Goal: Task Accomplishment & Management: Manage account settings

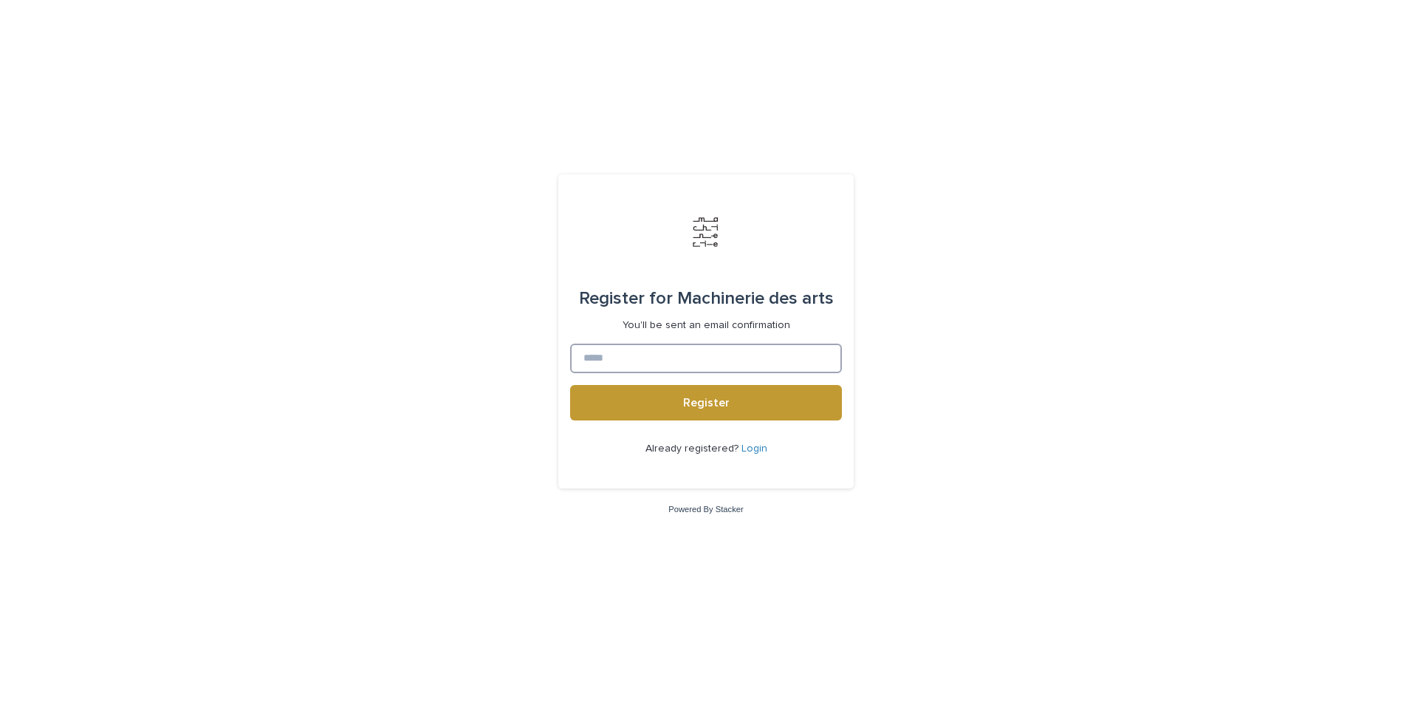
click at [641, 359] on input at bounding box center [706, 358] width 272 height 30
type input "**********"
click at [708, 402] on span "Register" at bounding box center [706, 403] width 47 height 12
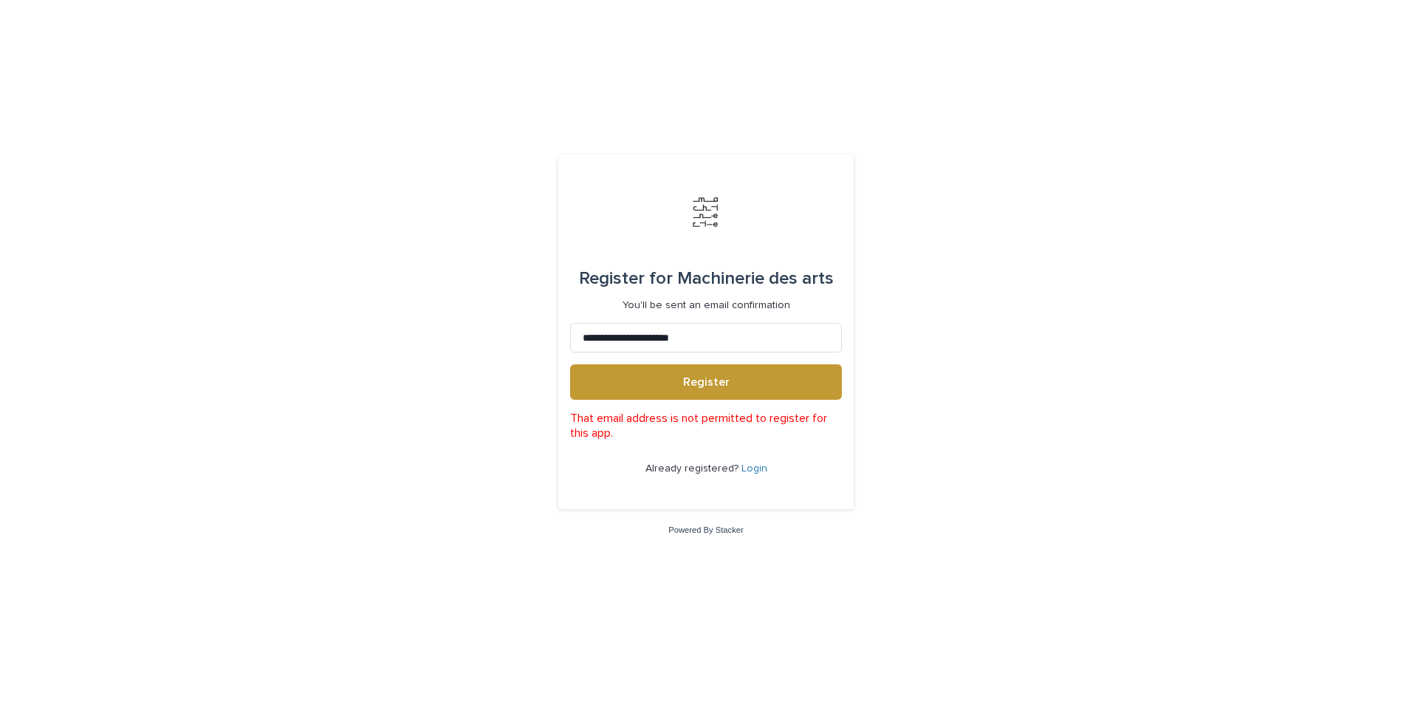
click at [752, 468] on link "Login" at bounding box center [755, 468] width 26 height 10
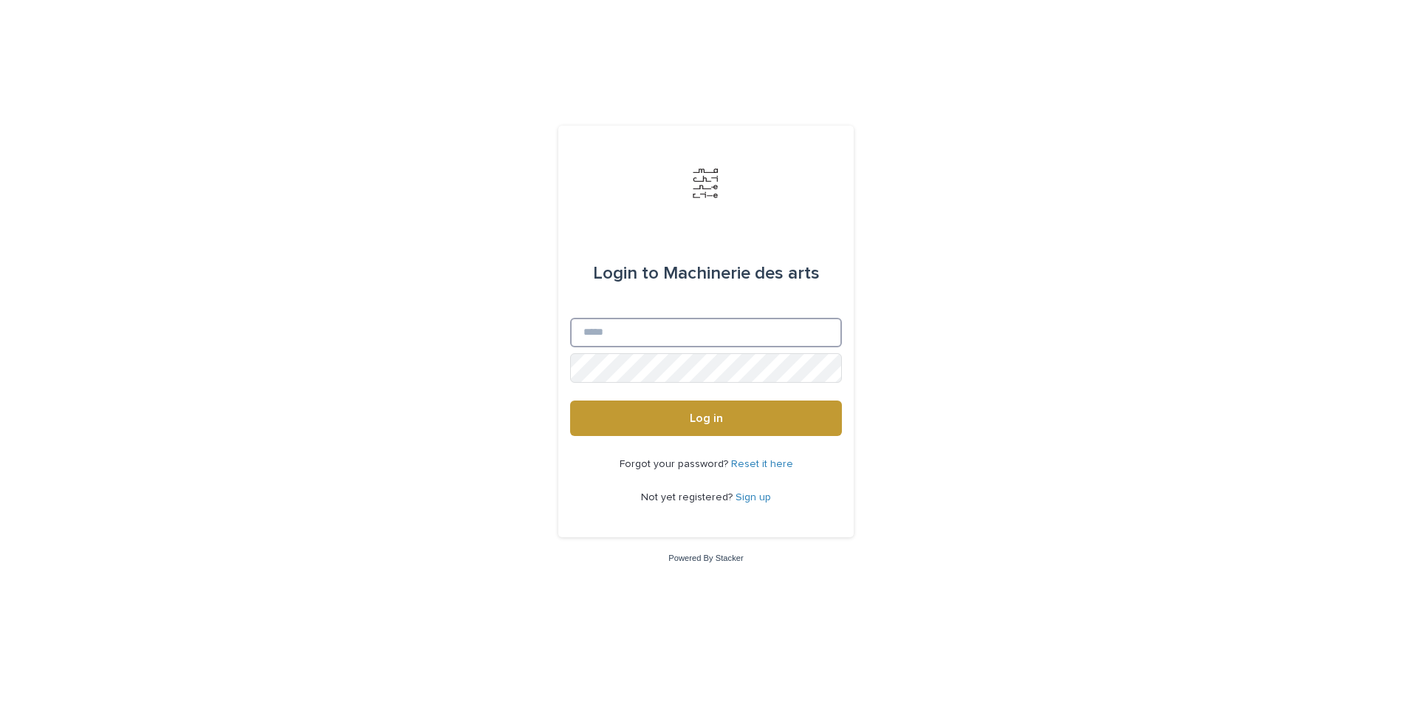
click at [689, 343] on input "Email" at bounding box center [706, 333] width 272 height 30
click at [570, 400] on button "Log in" at bounding box center [706, 417] width 272 height 35
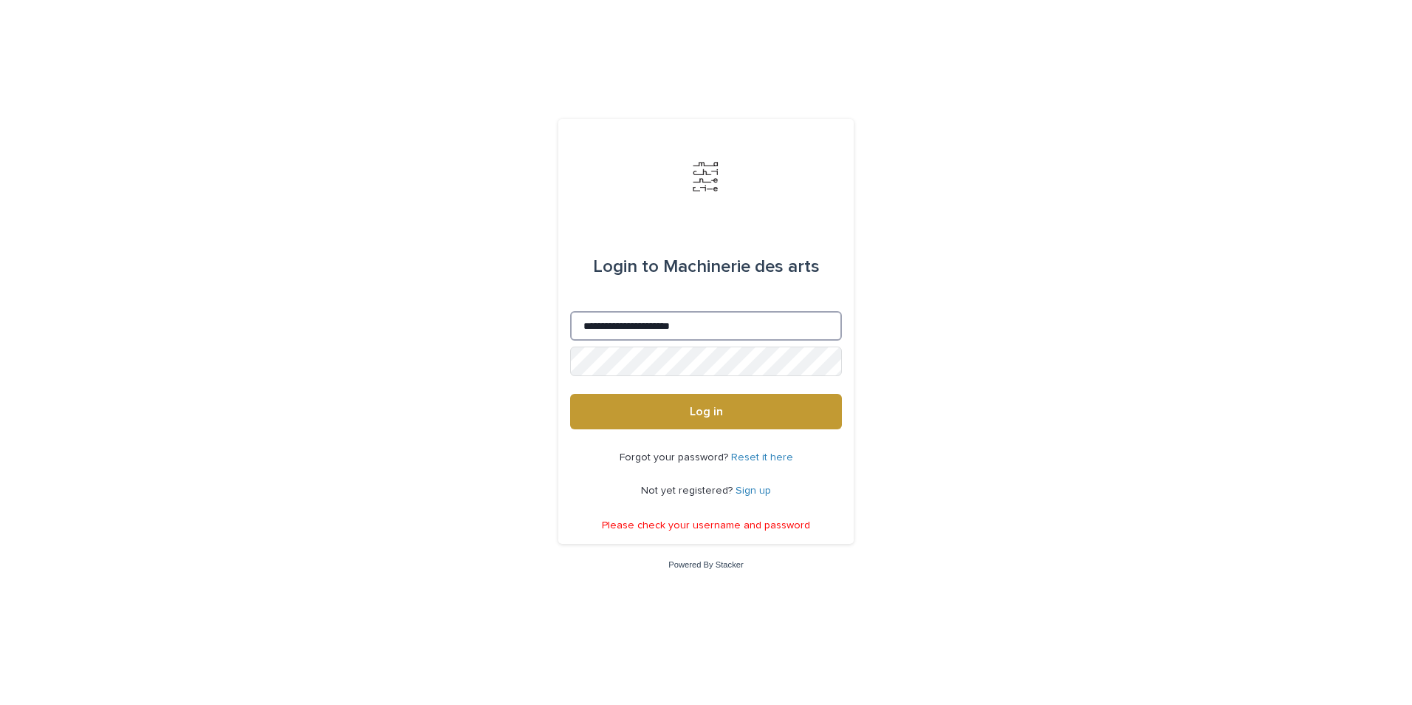
click at [712, 325] on input "**********" at bounding box center [706, 326] width 272 height 30
type input "**********"
click at [1128, 304] on div "**********" at bounding box center [706, 352] width 1412 height 705
click at [771, 455] on link "Reset it here" at bounding box center [762, 457] width 62 height 10
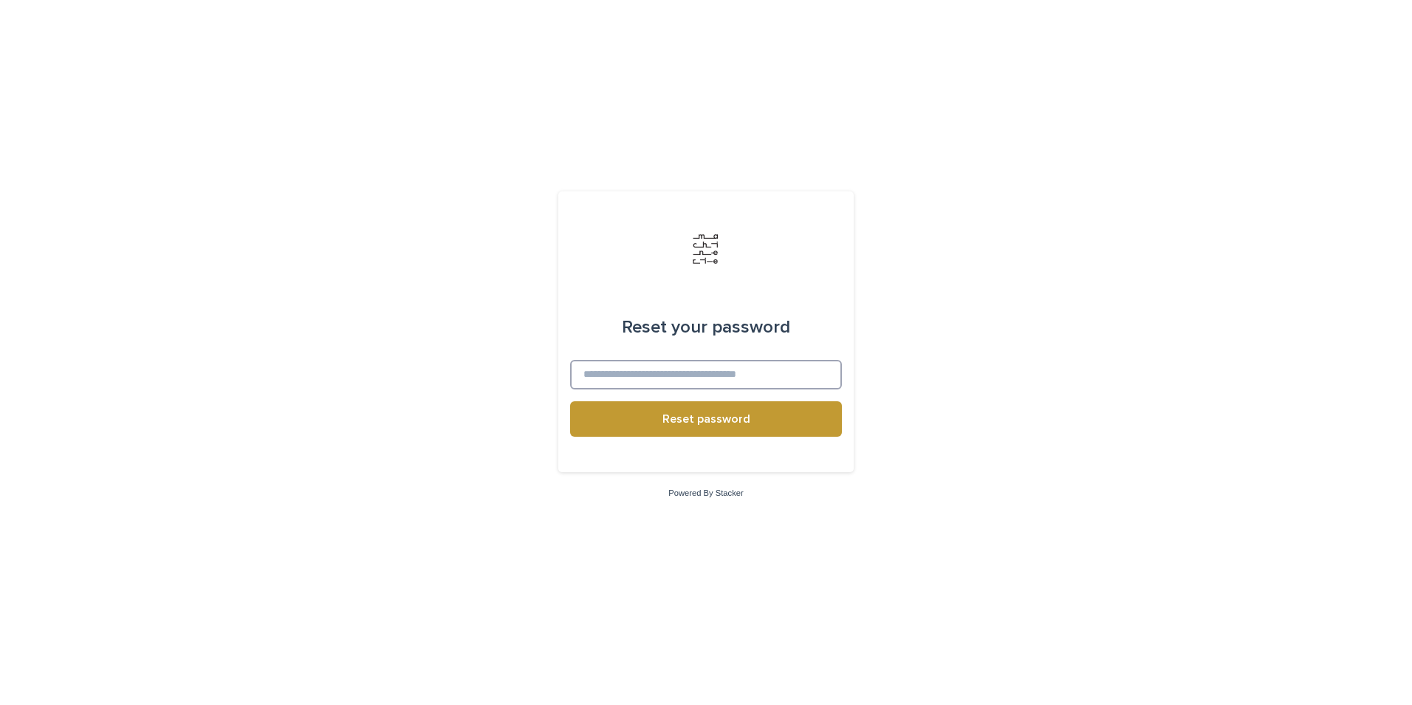
click at [760, 377] on input at bounding box center [706, 375] width 272 height 30
type input "**********"
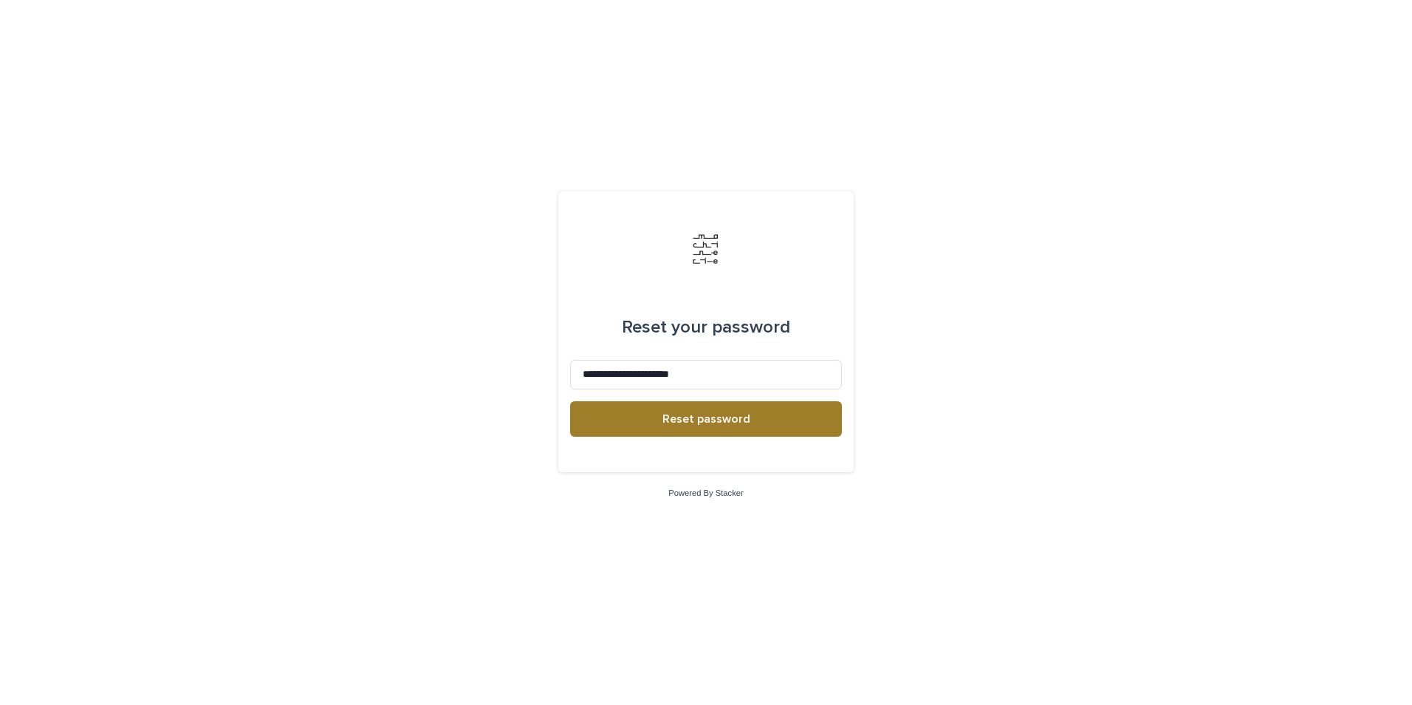
click at [741, 424] on span "Reset password" at bounding box center [707, 419] width 88 height 12
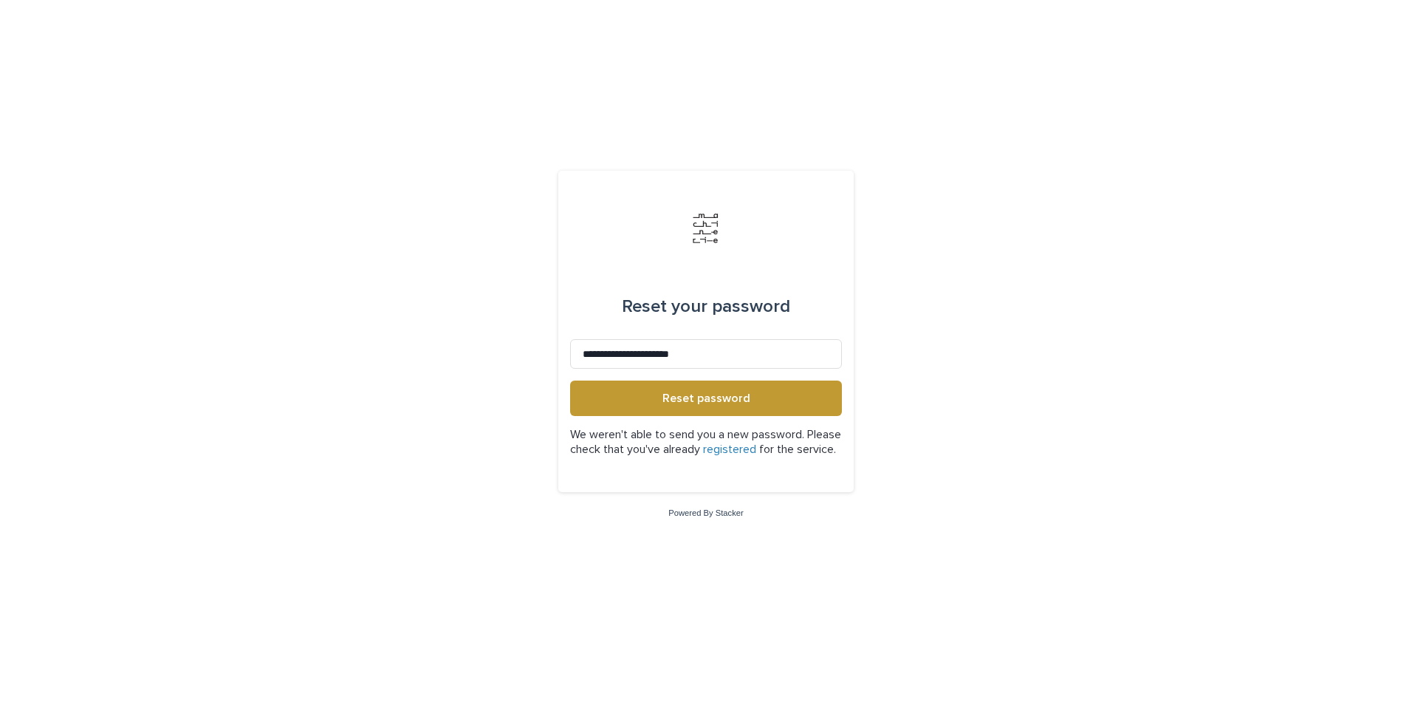
click at [770, 448] on p "We weren't able to send you a new password. Please check that you've already re…" at bounding box center [706, 442] width 272 height 28
click at [756, 443] on link "registered" at bounding box center [729, 449] width 53 height 12
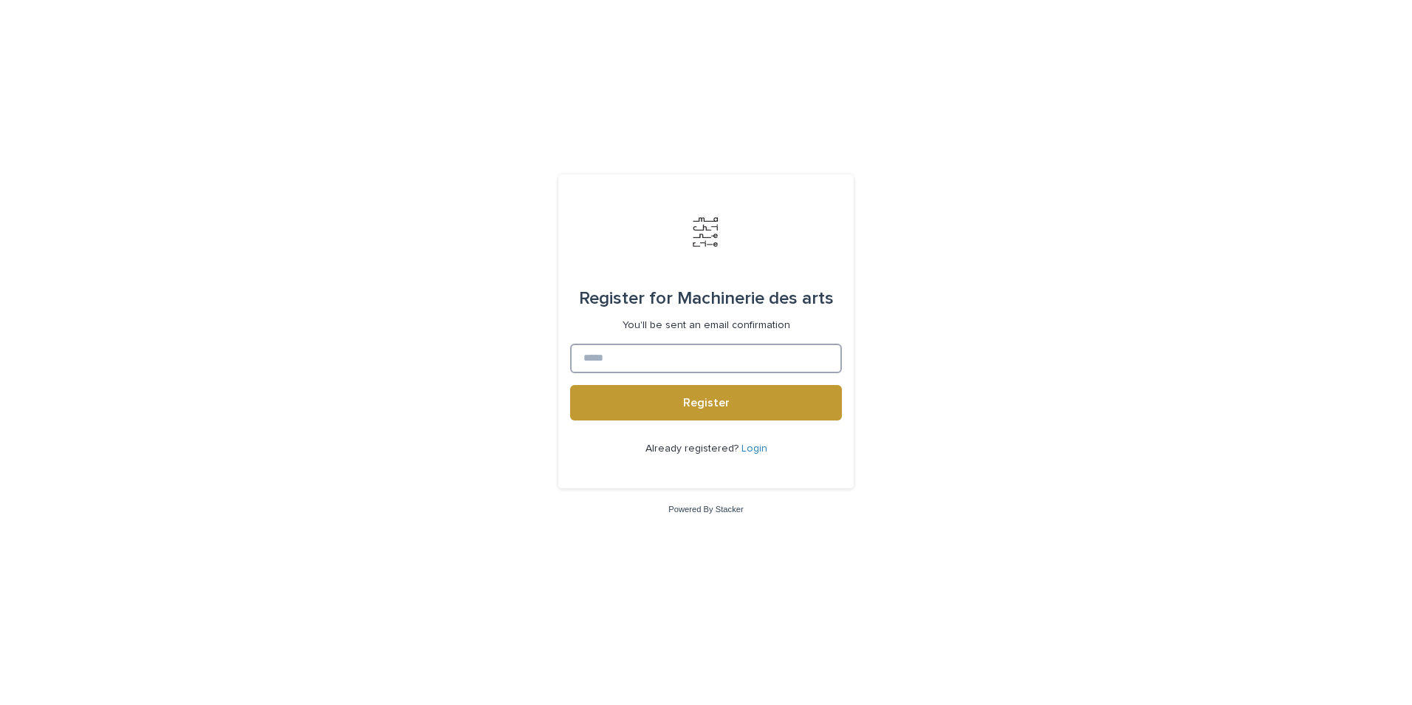
click at [628, 361] on input at bounding box center [706, 358] width 272 height 30
type input "**********"
click at [479, 338] on div "**********" at bounding box center [706, 352] width 1412 height 705
click at [684, 403] on span "Register" at bounding box center [706, 403] width 47 height 12
click at [599, 371] on input at bounding box center [706, 358] width 272 height 30
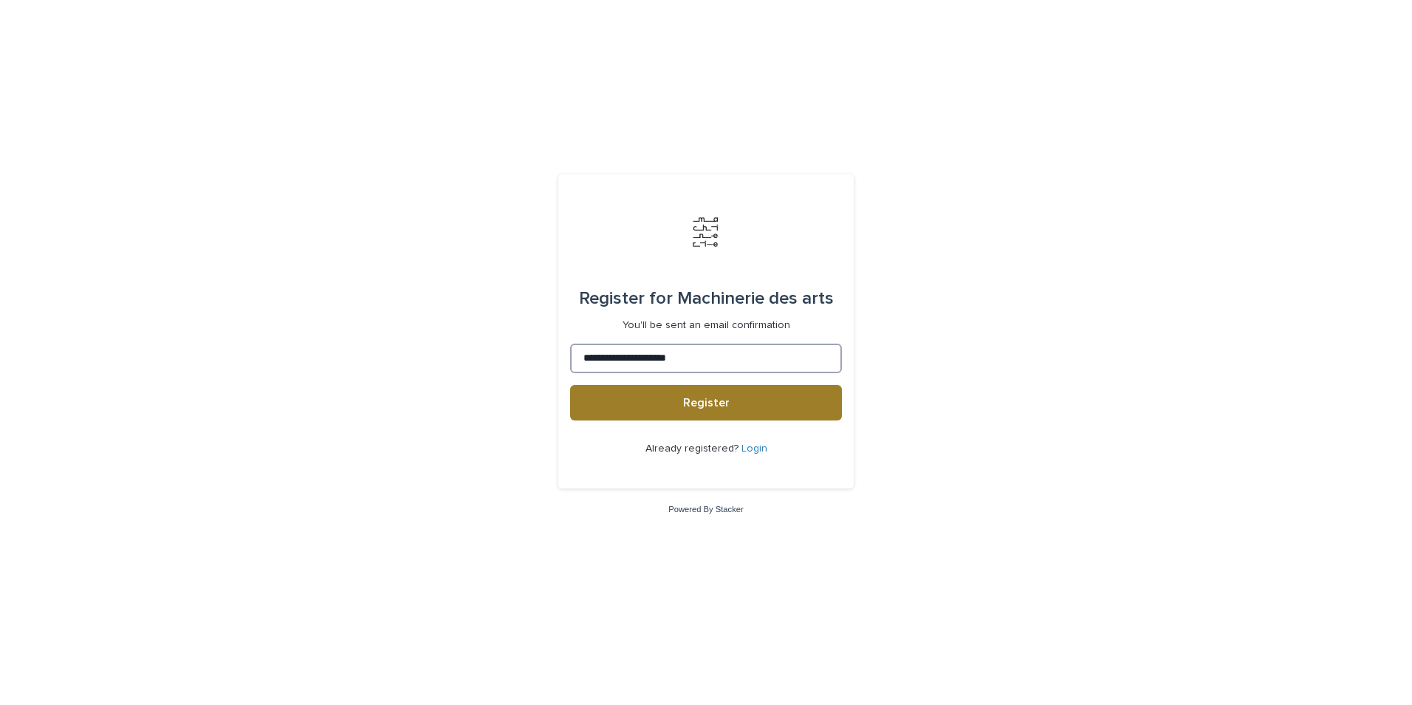
type input "**********"
drag, startPoint x: 261, startPoint y: 296, endPoint x: 368, endPoint y: 347, distance: 118.6
click at [264, 301] on div "**********" at bounding box center [706, 352] width 1412 height 705
click at [666, 398] on button "Register" at bounding box center [706, 402] width 272 height 35
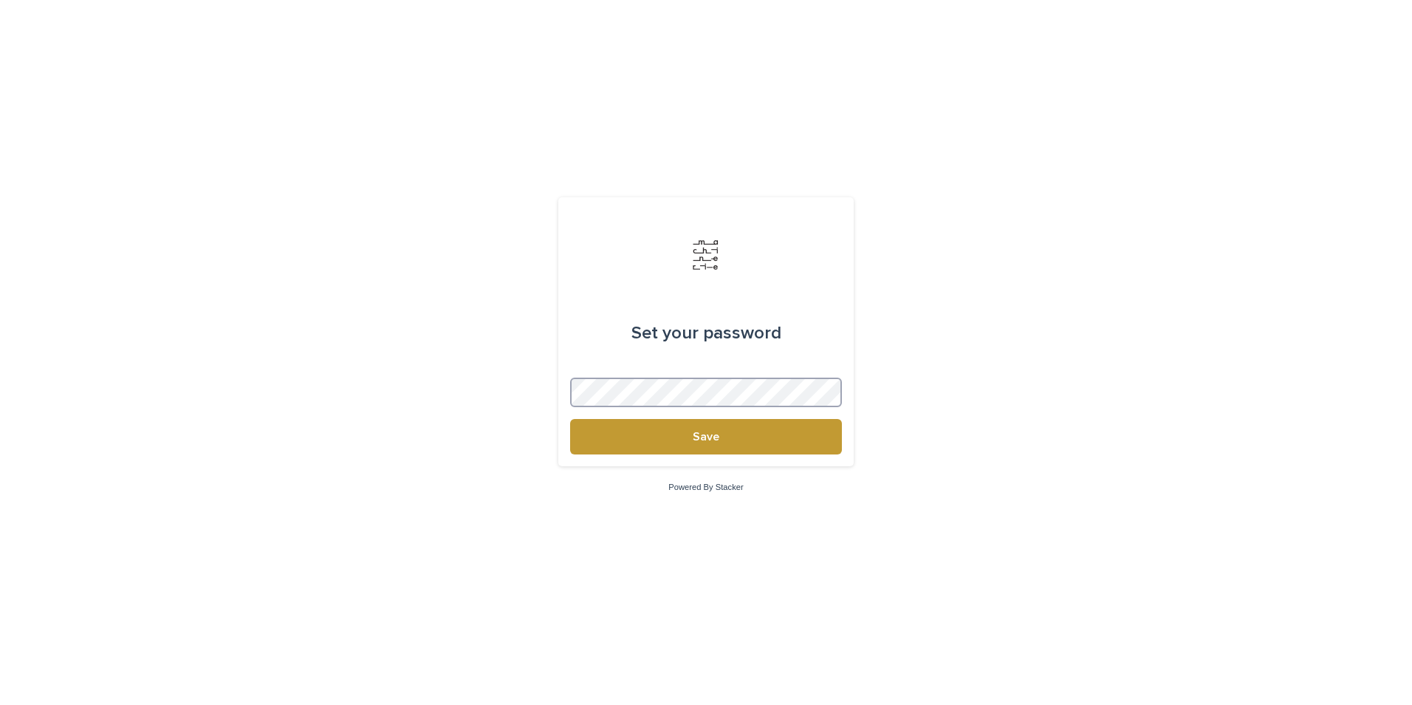
click at [570, 419] on button "Save" at bounding box center [706, 436] width 272 height 35
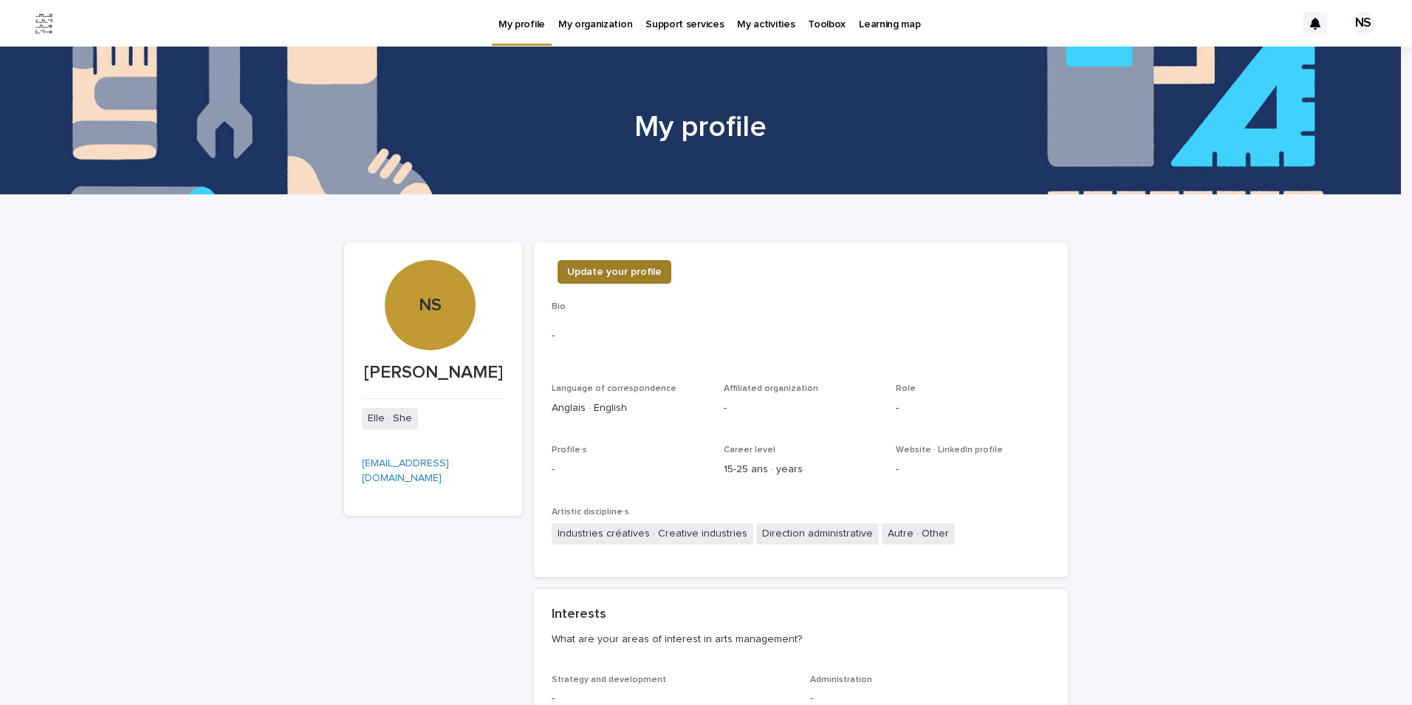
click at [592, 269] on span "Update your profile" at bounding box center [614, 271] width 95 height 15
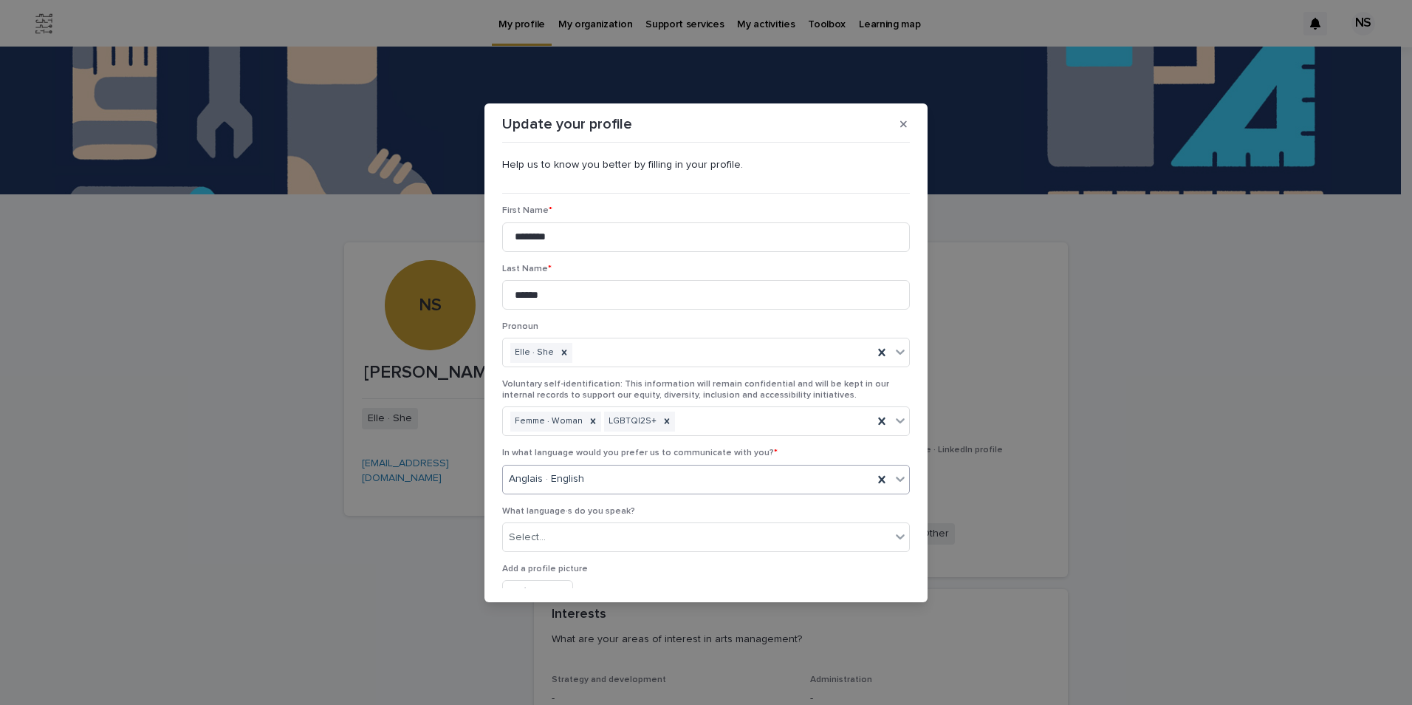
click at [682, 481] on div "Anglais · English" at bounding box center [688, 479] width 370 height 24
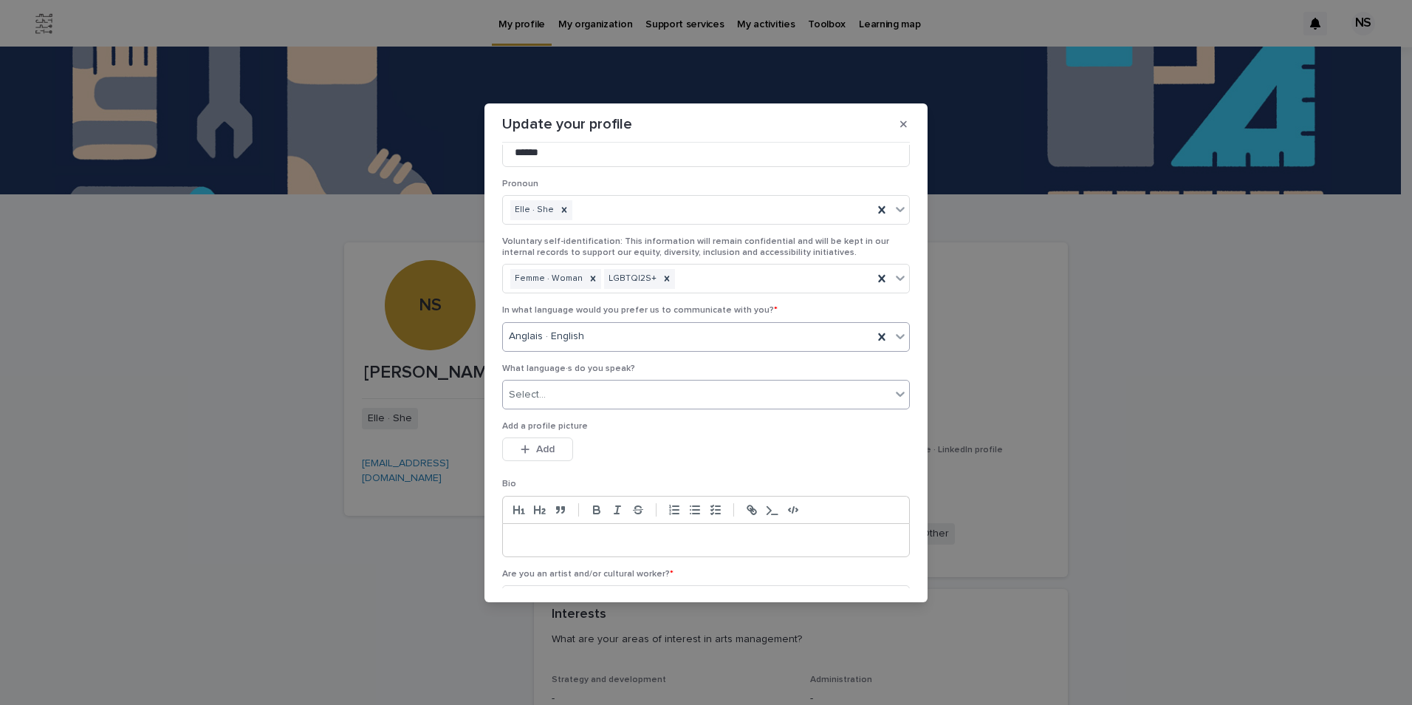
scroll to position [148, 0]
click at [569, 397] on div "Select..." at bounding box center [697, 389] width 388 height 24
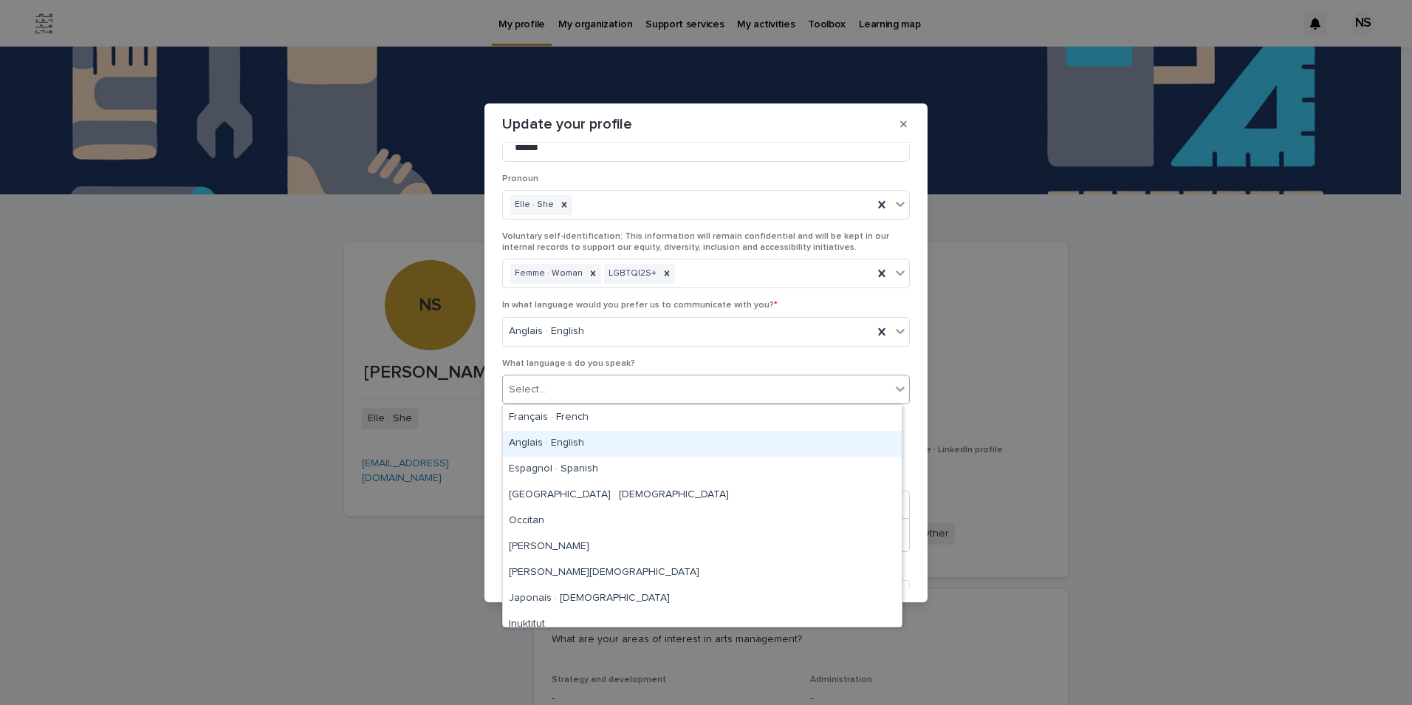
drag, startPoint x: 585, startPoint y: 430, endPoint x: 586, endPoint y: 444, distance: 14.1
click at [586, 444] on div "Anglais · English" at bounding box center [702, 444] width 399 height 26
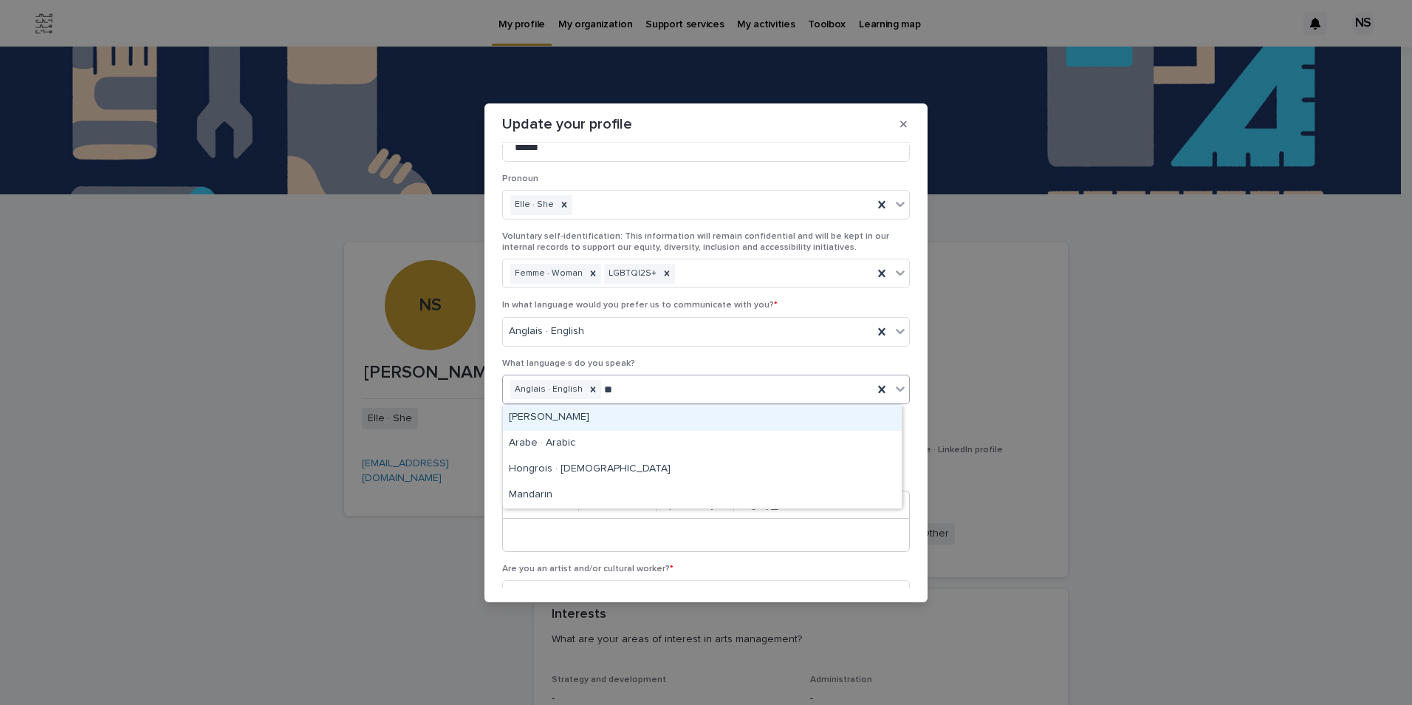
type input "***"
click at [587, 424] on div "Arabe · Arabic" at bounding box center [702, 418] width 399 height 26
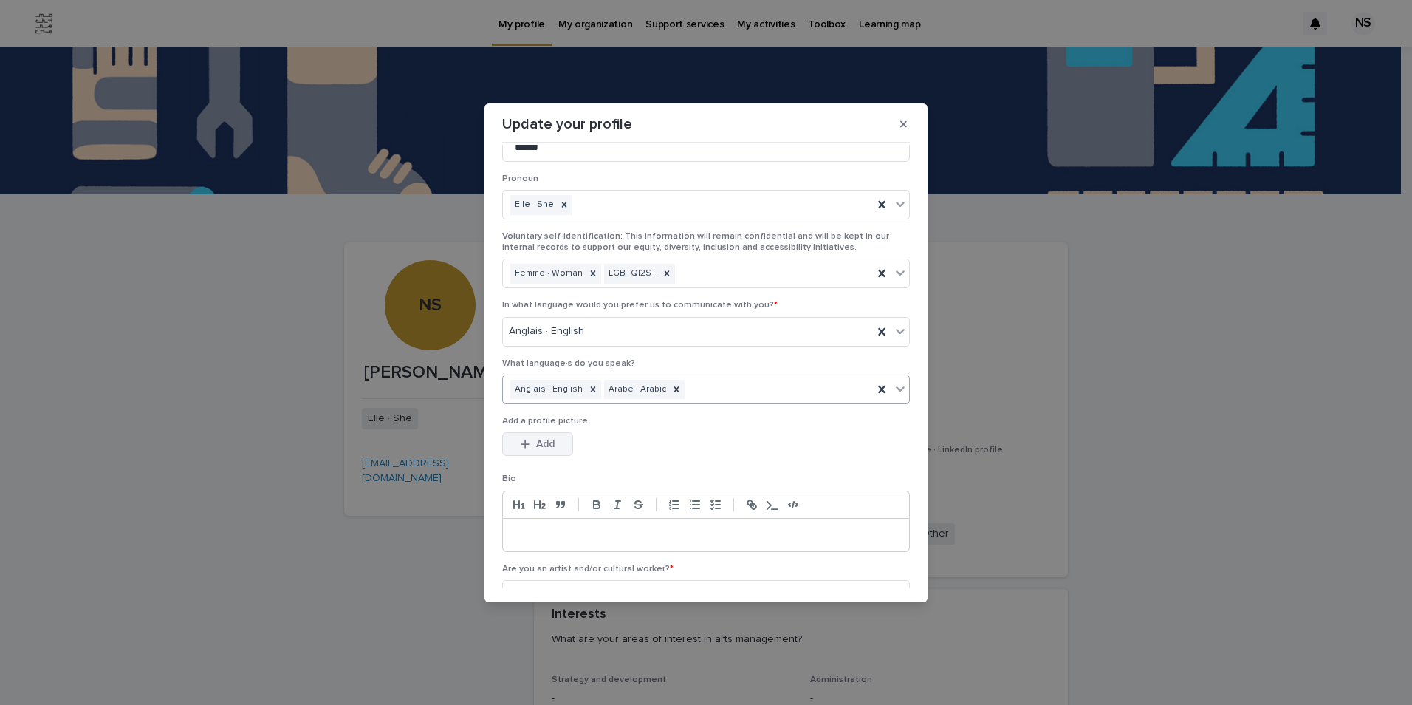
click at [550, 445] on span "Add" at bounding box center [545, 444] width 18 height 10
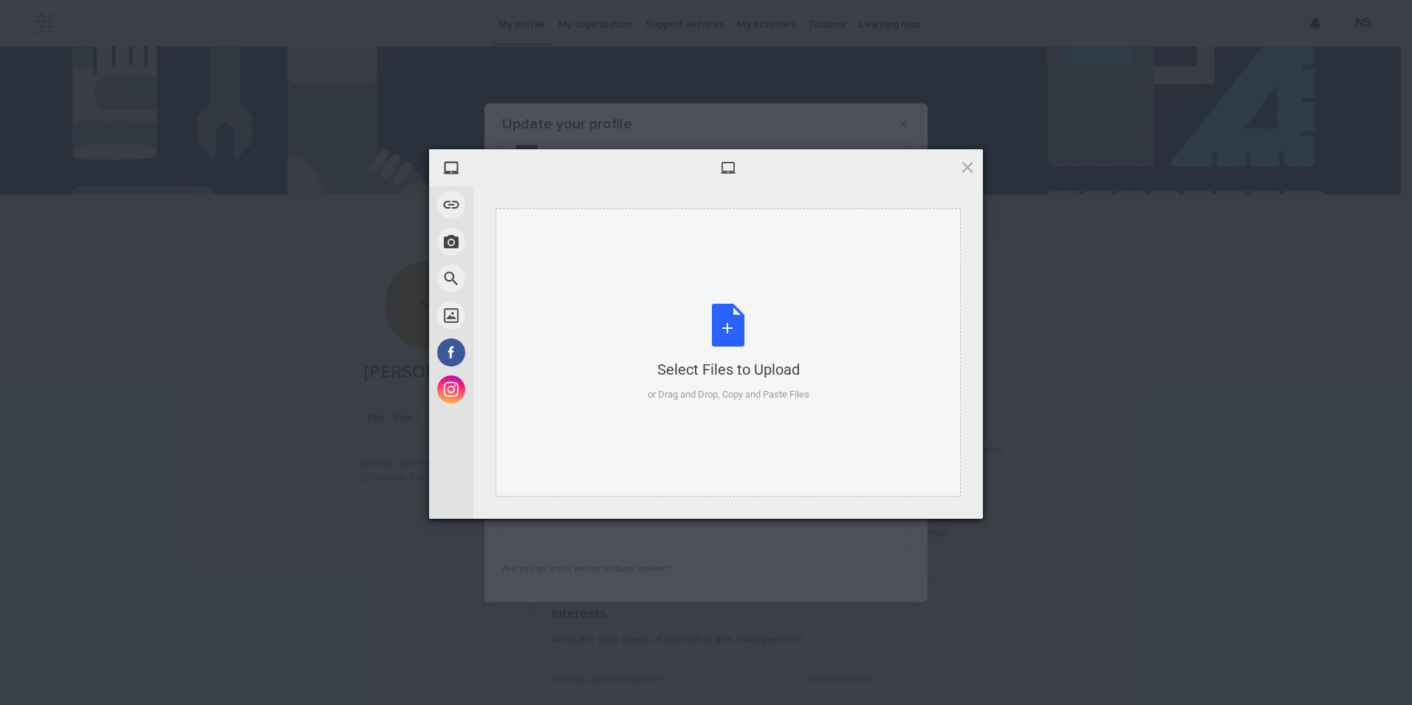
click at [694, 354] on div "Select Files to Upload or Drag and Drop, Copy and Paste Files" at bounding box center [729, 353] width 162 height 98
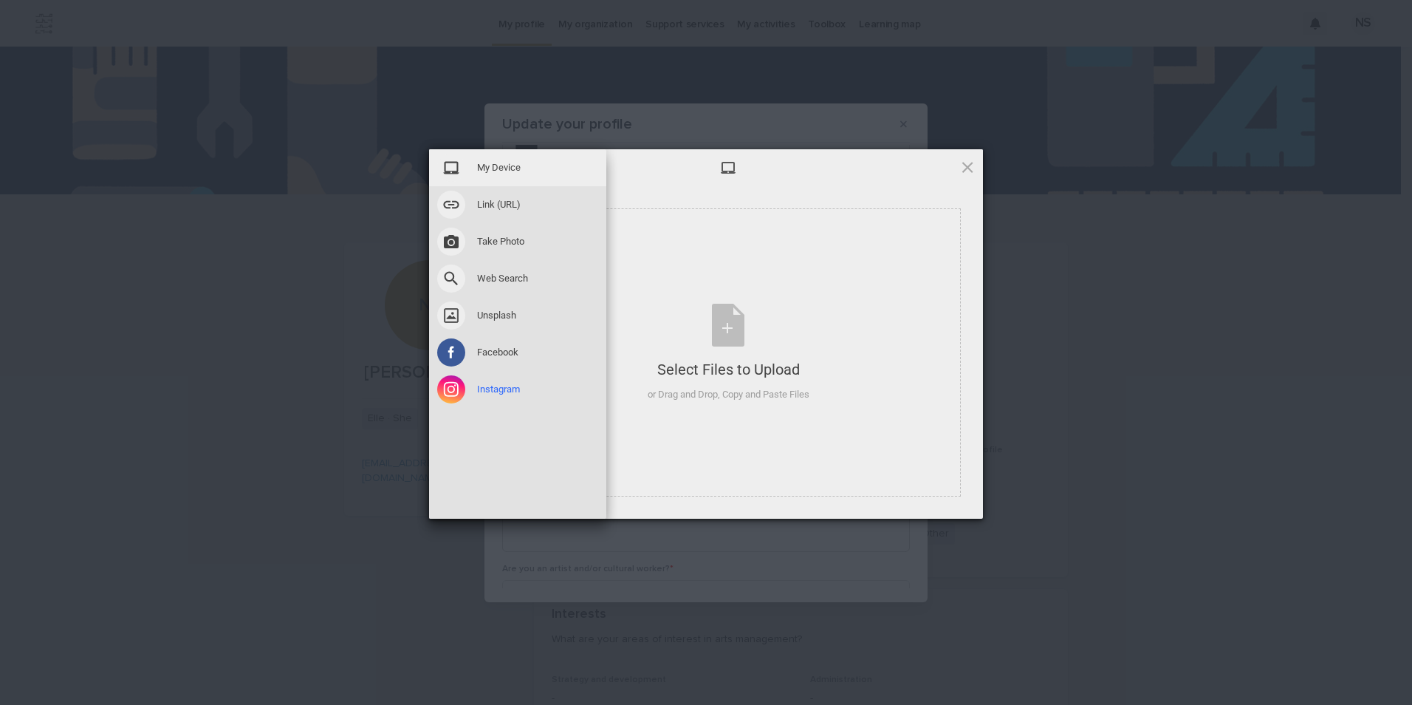
click at [448, 395] on span at bounding box center [451, 389] width 28 height 28
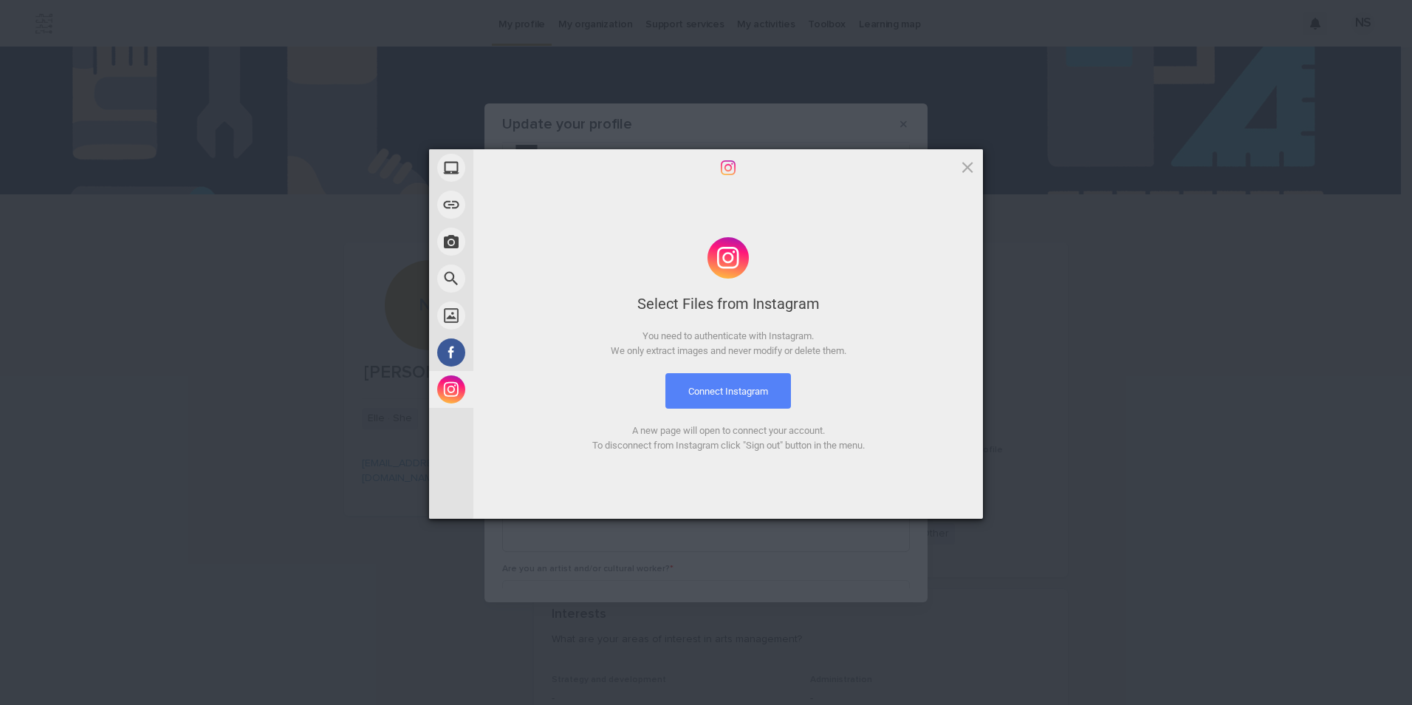
click at [719, 389] on button "Connect Instagram" at bounding box center [729, 390] width 126 height 35
click at [968, 167] on span at bounding box center [968, 167] width 16 height 16
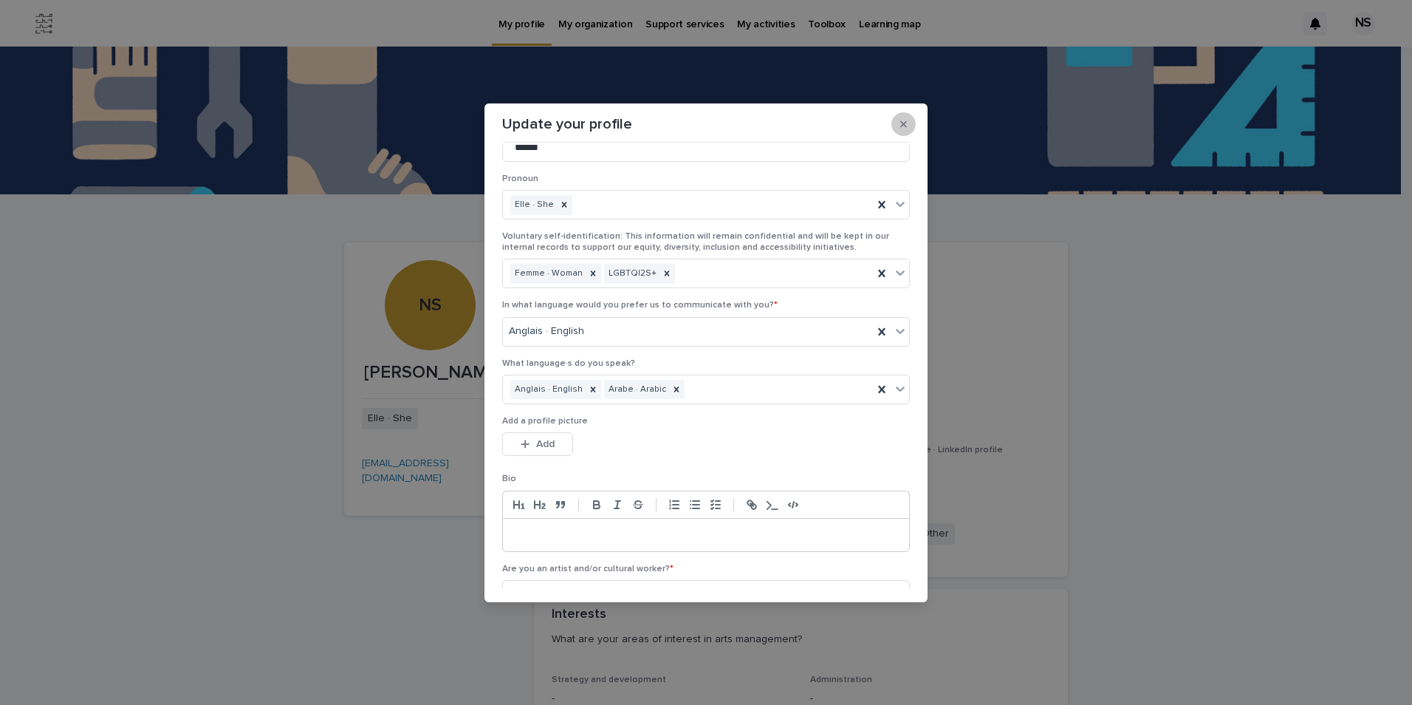
click at [902, 123] on icon "button" at bounding box center [903, 123] width 7 height 7
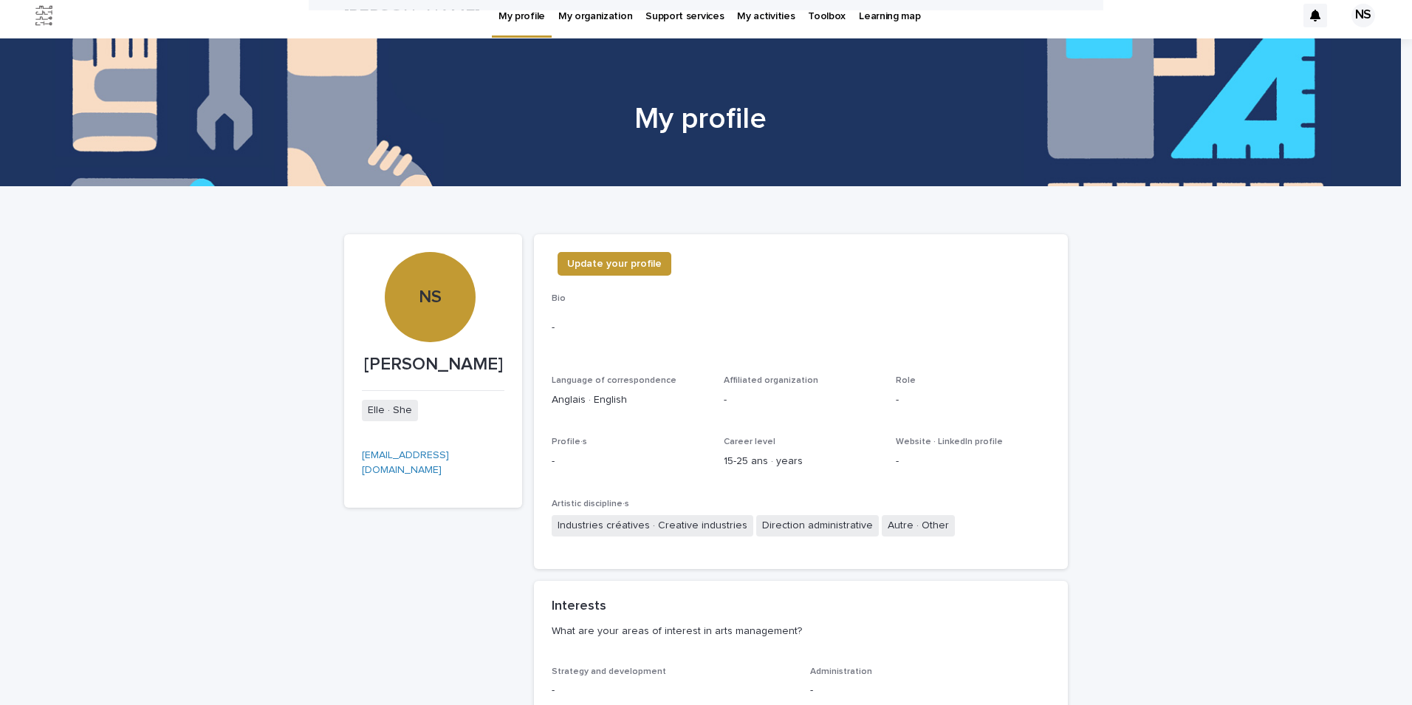
scroll to position [0, 0]
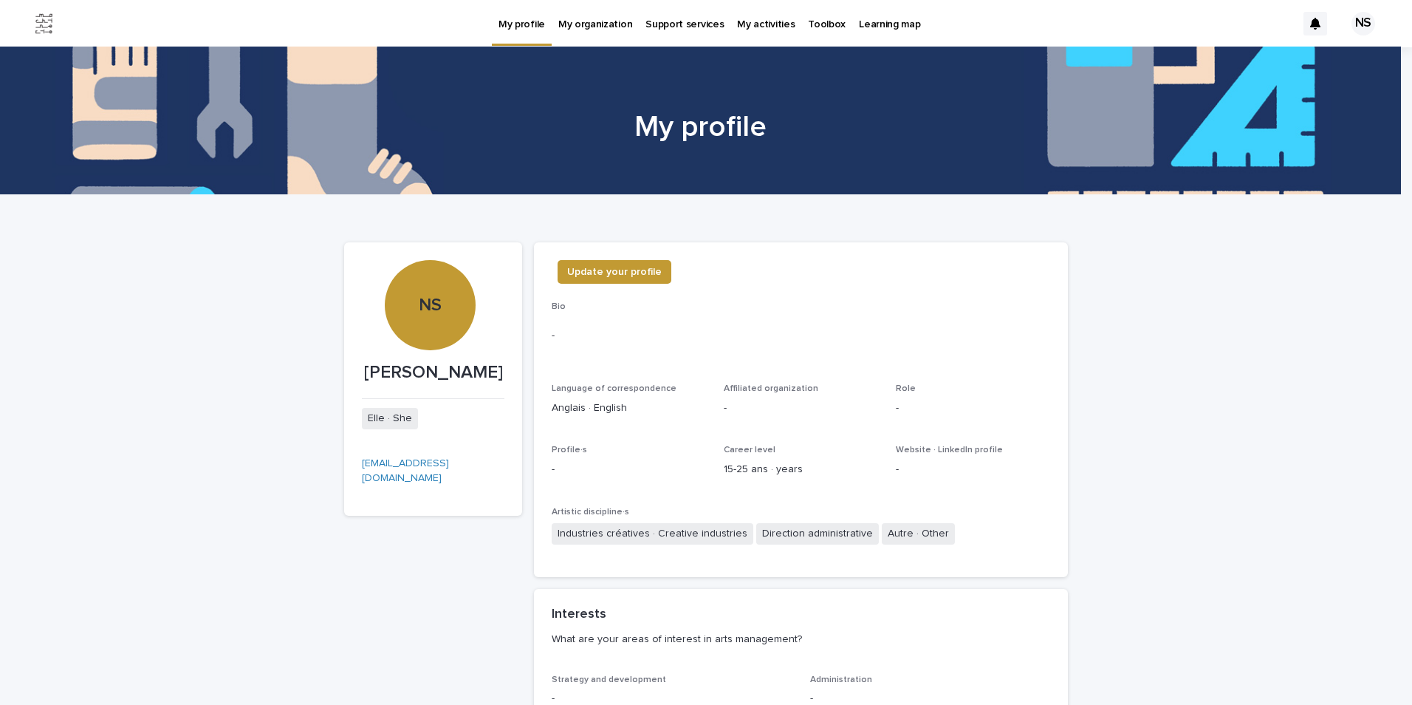
click at [991, 530] on div "Industries créatives · Creative industries Direction administrative Autre · Oth…" at bounding box center [801, 535] width 499 height 24
click at [585, 344] on div "-" at bounding box center [801, 336] width 499 height 36
click at [558, 321] on div "-" at bounding box center [801, 336] width 499 height 36
click at [557, 330] on p "-" at bounding box center [801, 336] width 499 height 16
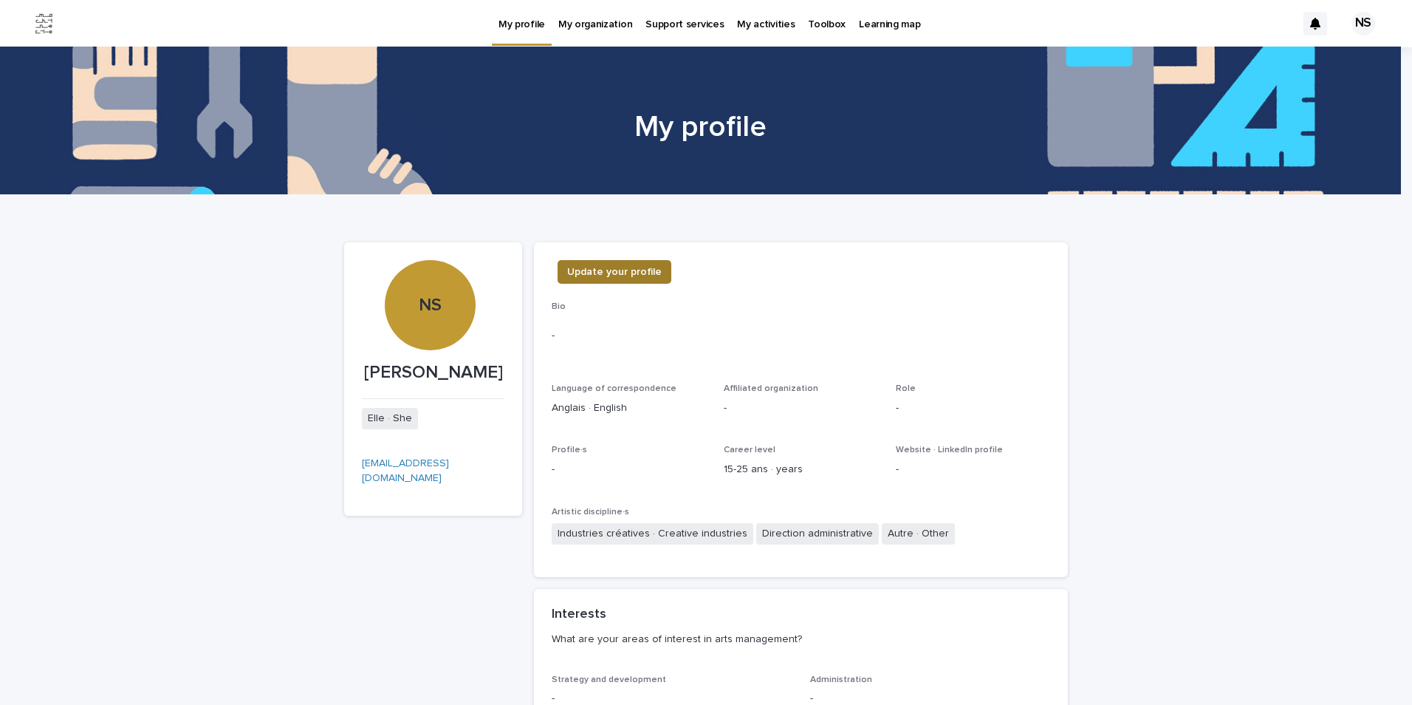
click at [595, 273] on span "Update your profile" at bounding box center [614, 271] width 95 height 15
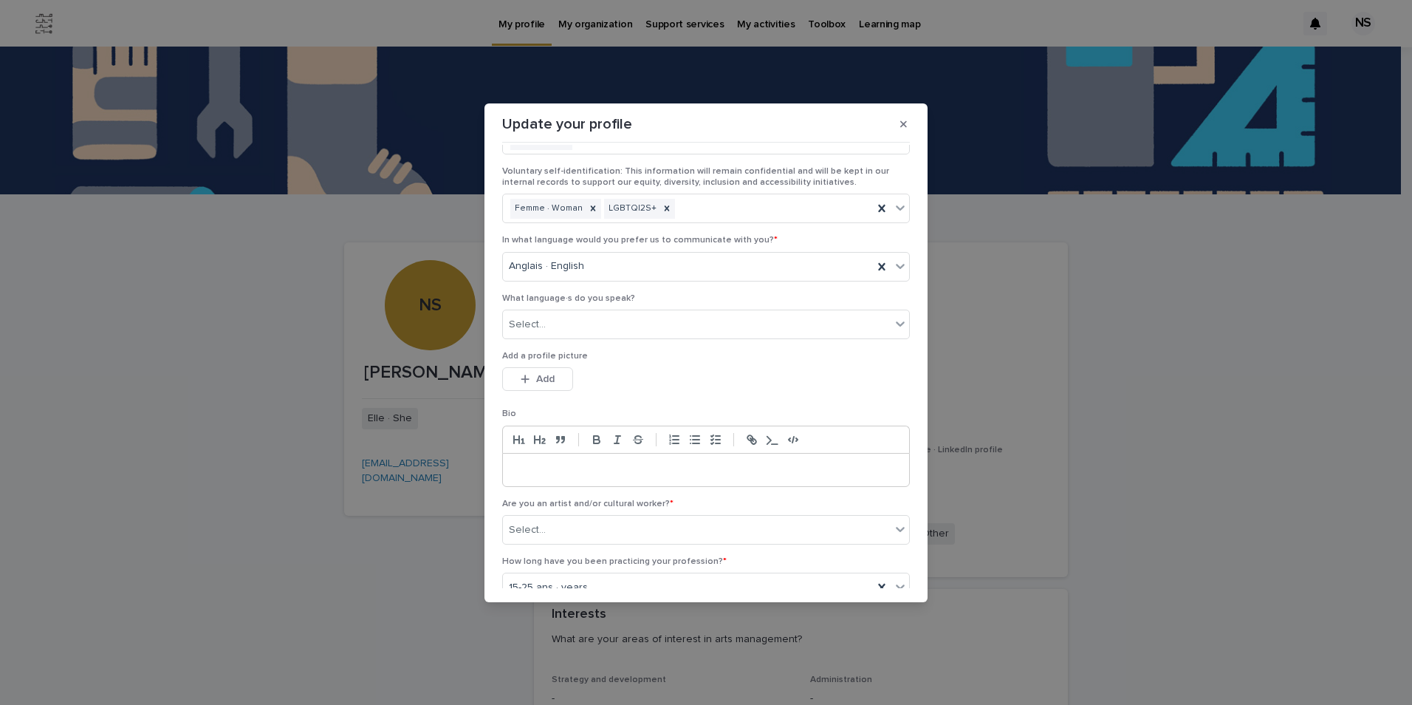
scroll to position [222, 0]
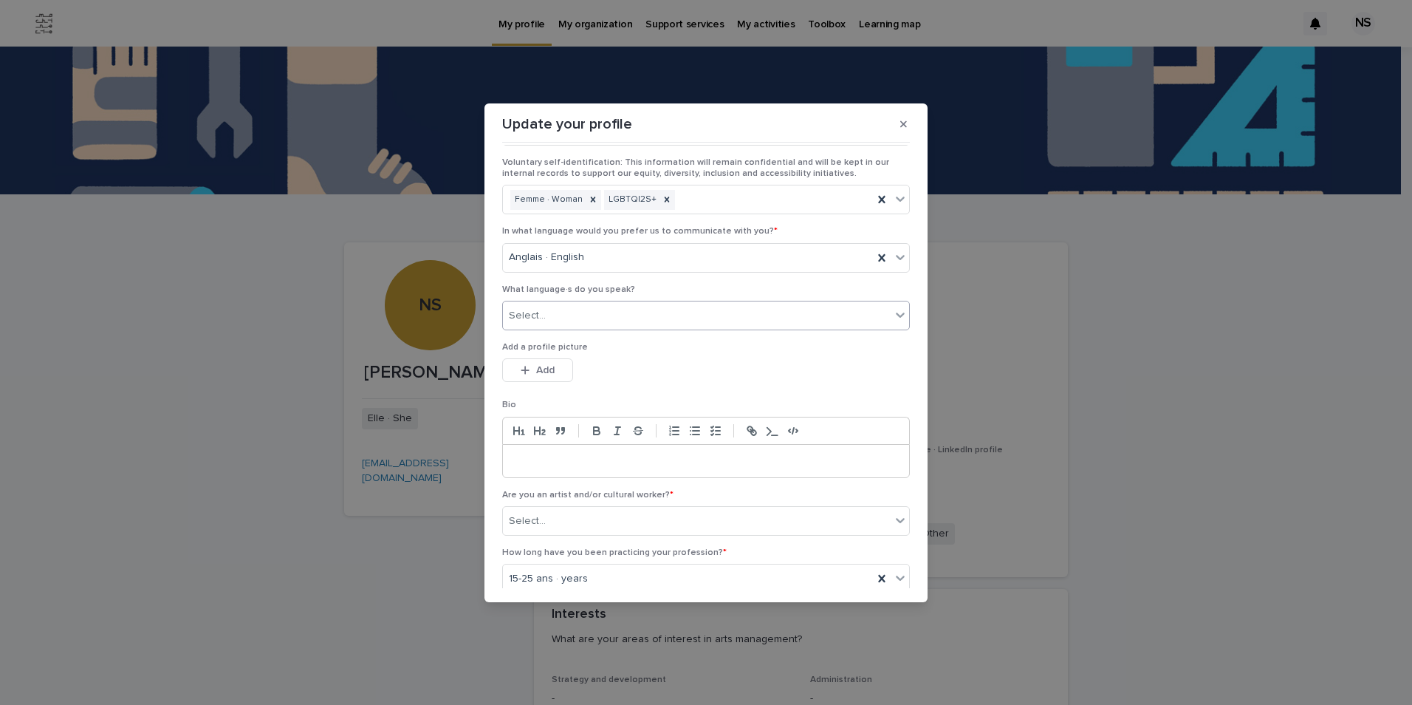
click at [617, 314] on div "Select..." at bounding box center [697, 316] width 388 height 24
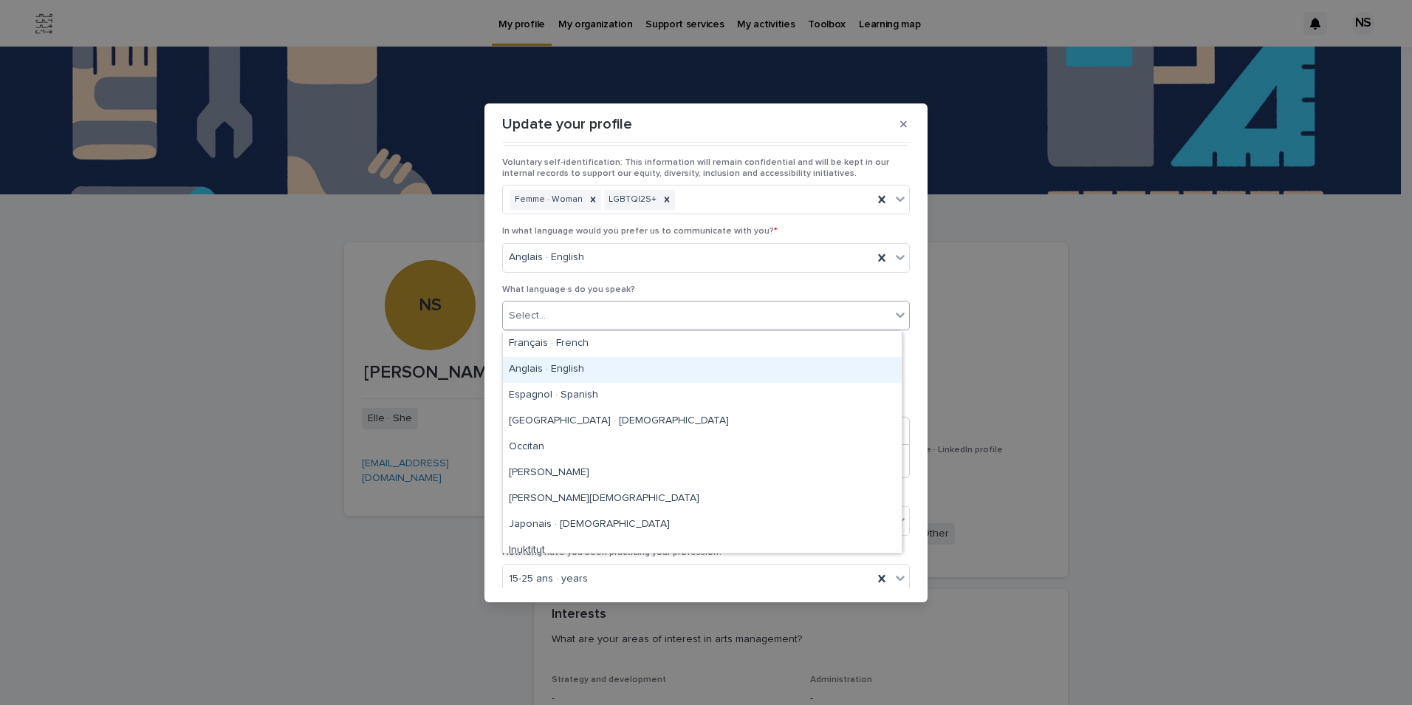
click at [605, 372] on div "Anglais · English" at bounding box center [702, 370] width 399 height 26
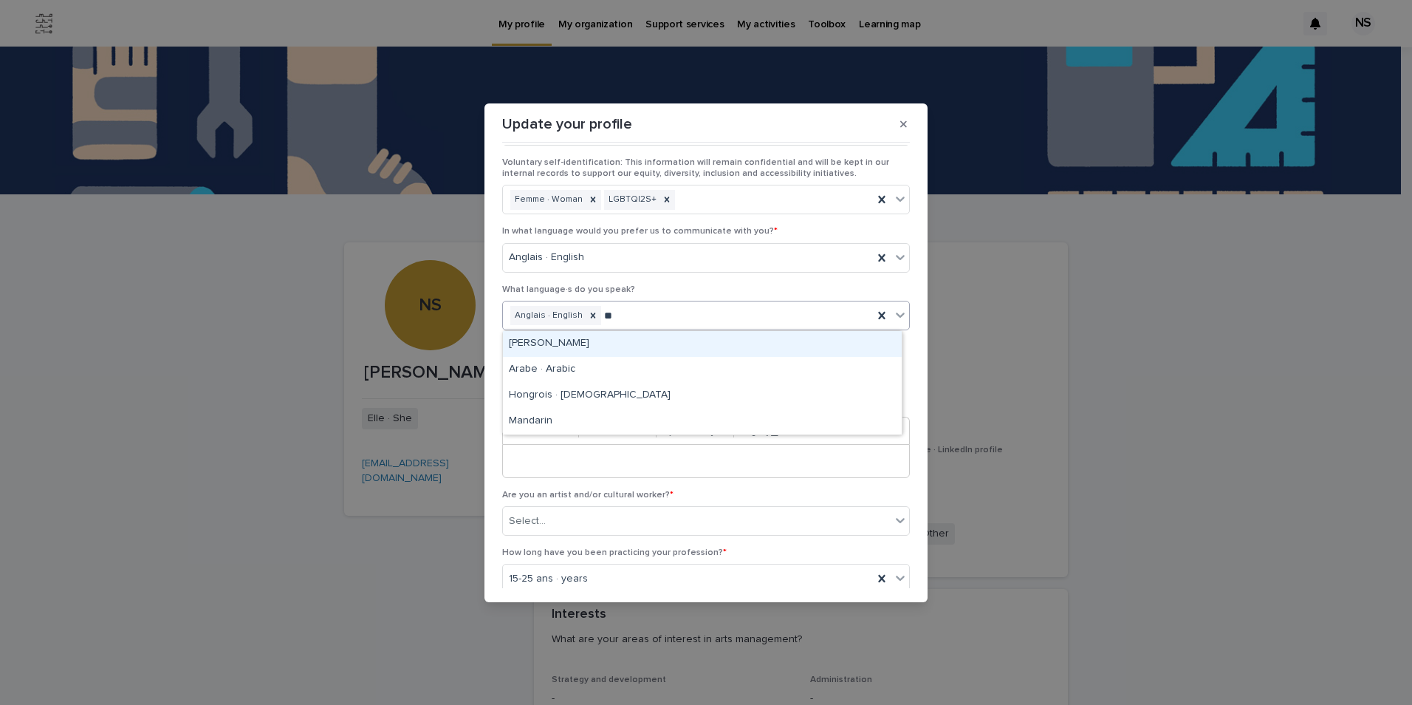
type input "***"
click at [587, 340] on div "Arabe · Arabic" at bounding box center [702, 344] width 399 height 26
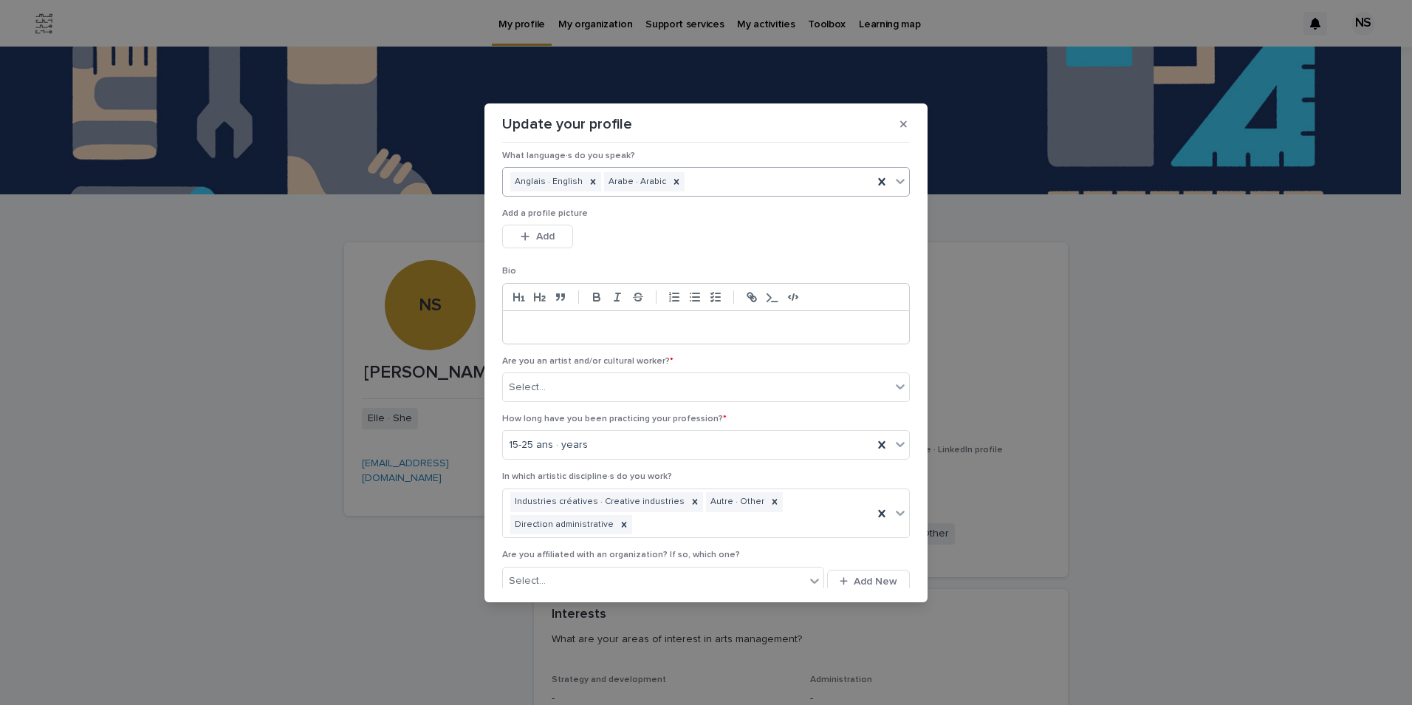
scroll to position [369, 0]
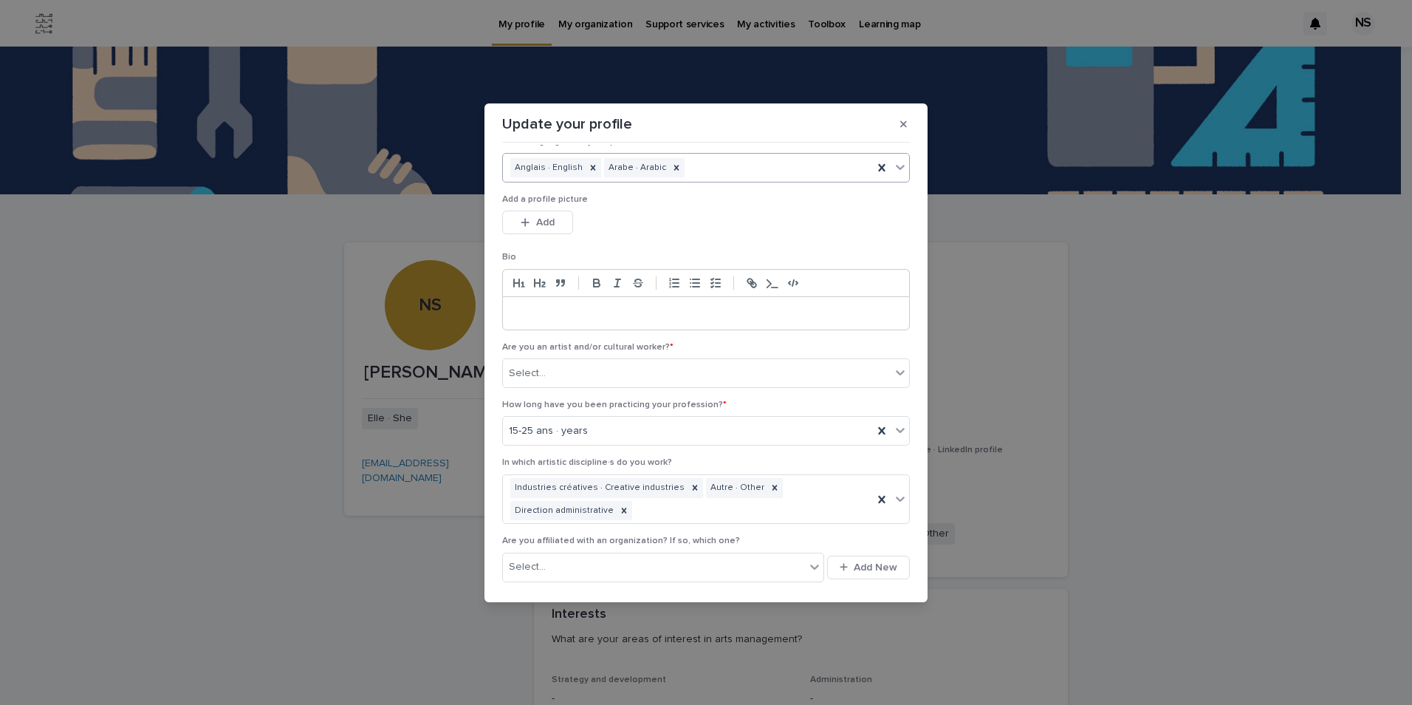
click at [527, 311] on p at bounding box center [706, 313] width 384 height 15
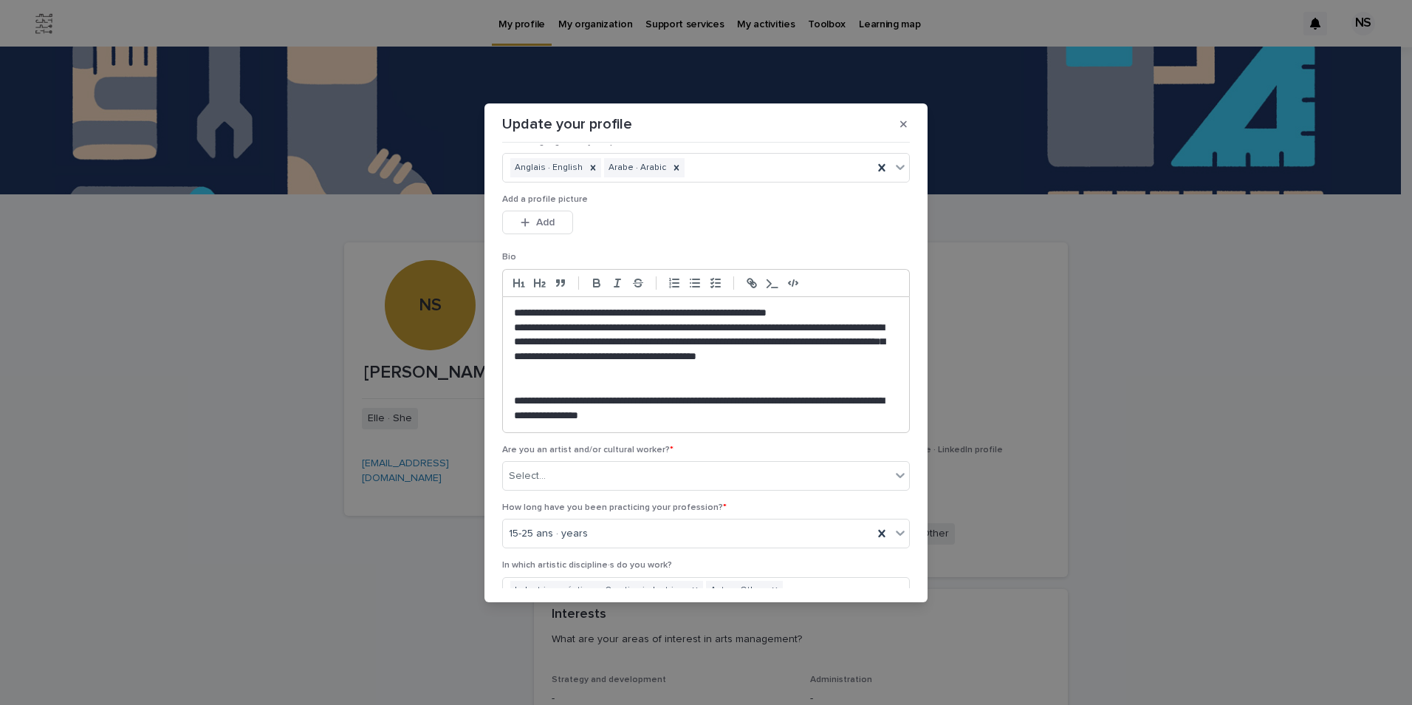
scroll to position [0, 0]
click at [513, 304] on div "**********" at bounding box center [706, 364] width 406 height 135
click at [513, 310] on div "**********" at bounding box center [706, 364] width 406 height 135
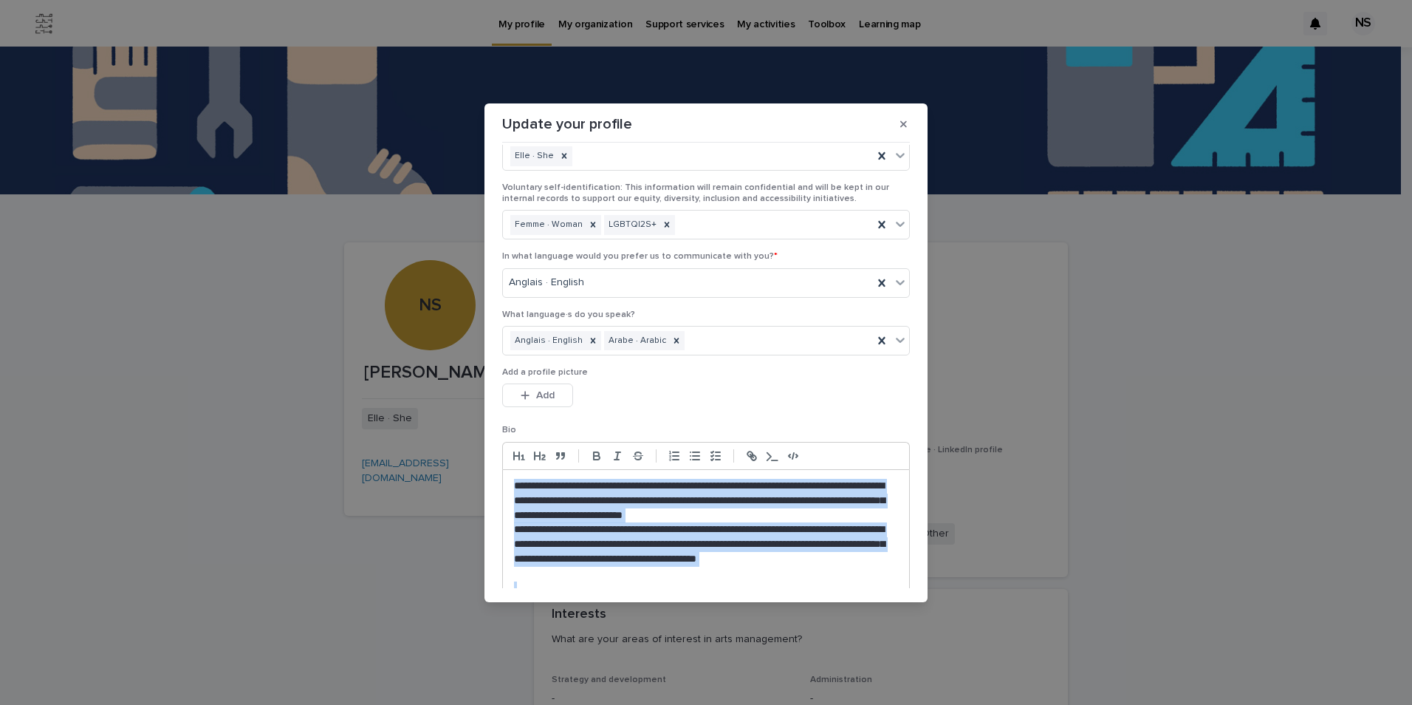
scroll to position [140, 0]
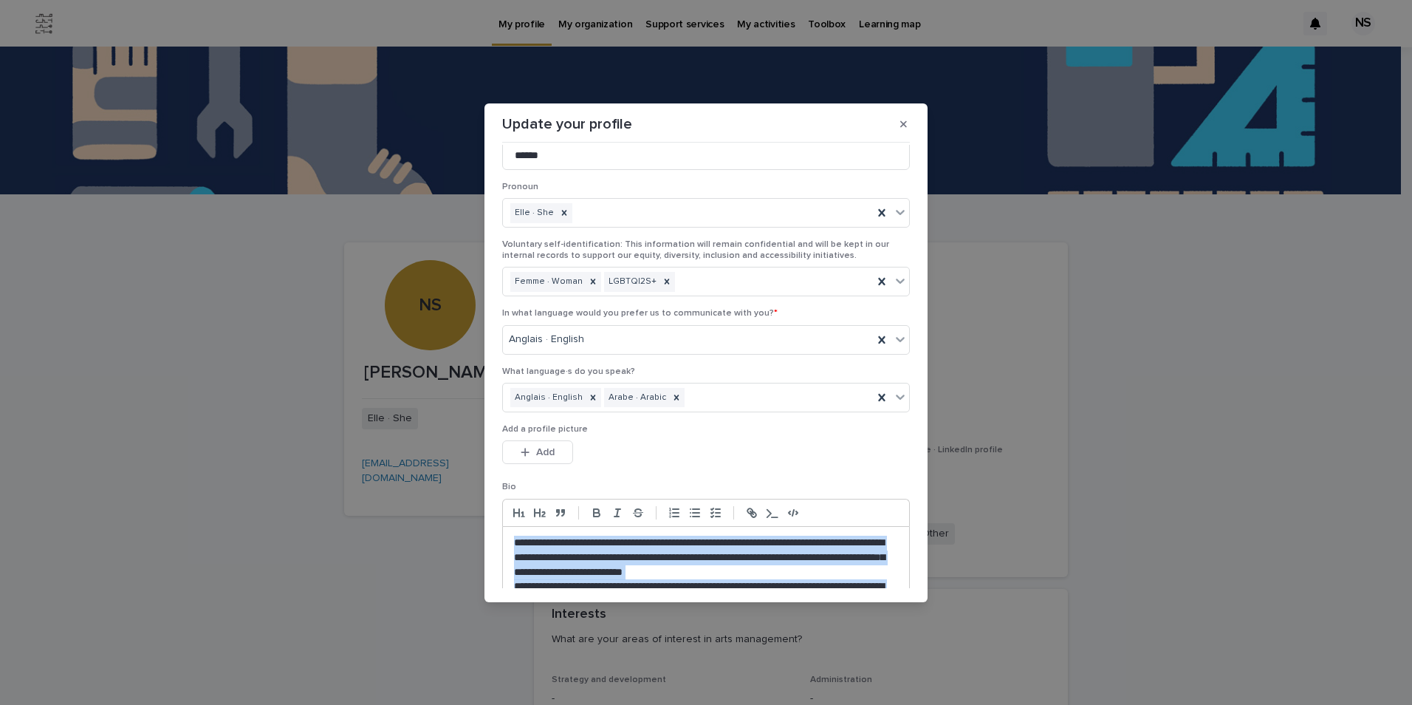
drag, startPoint x: 704, startPoint y: 305, endPoint x: 505, endPoint y: 533, distance: 302.1
click at [505, 533] on div "**********" at bounding box center [706, 609] width 406 height 165
copy div "**********"
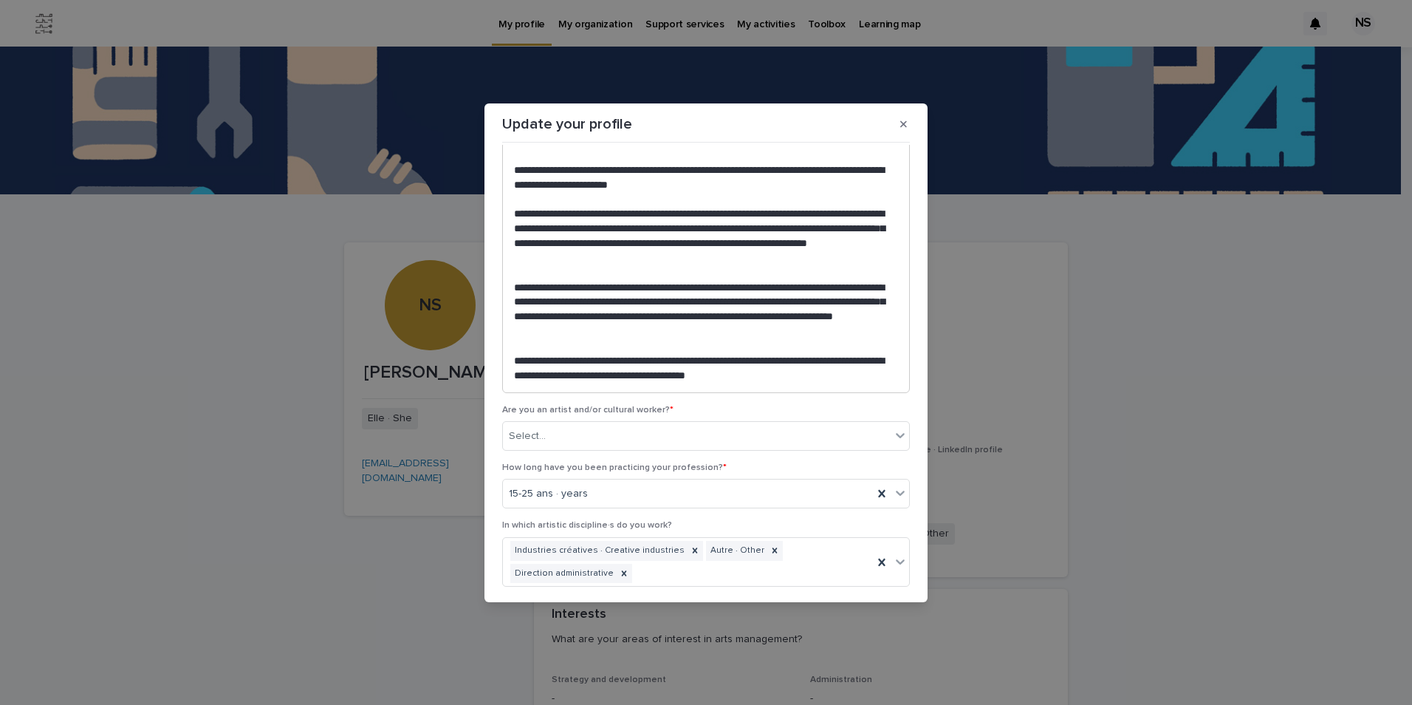
scroll to position [657, 0]
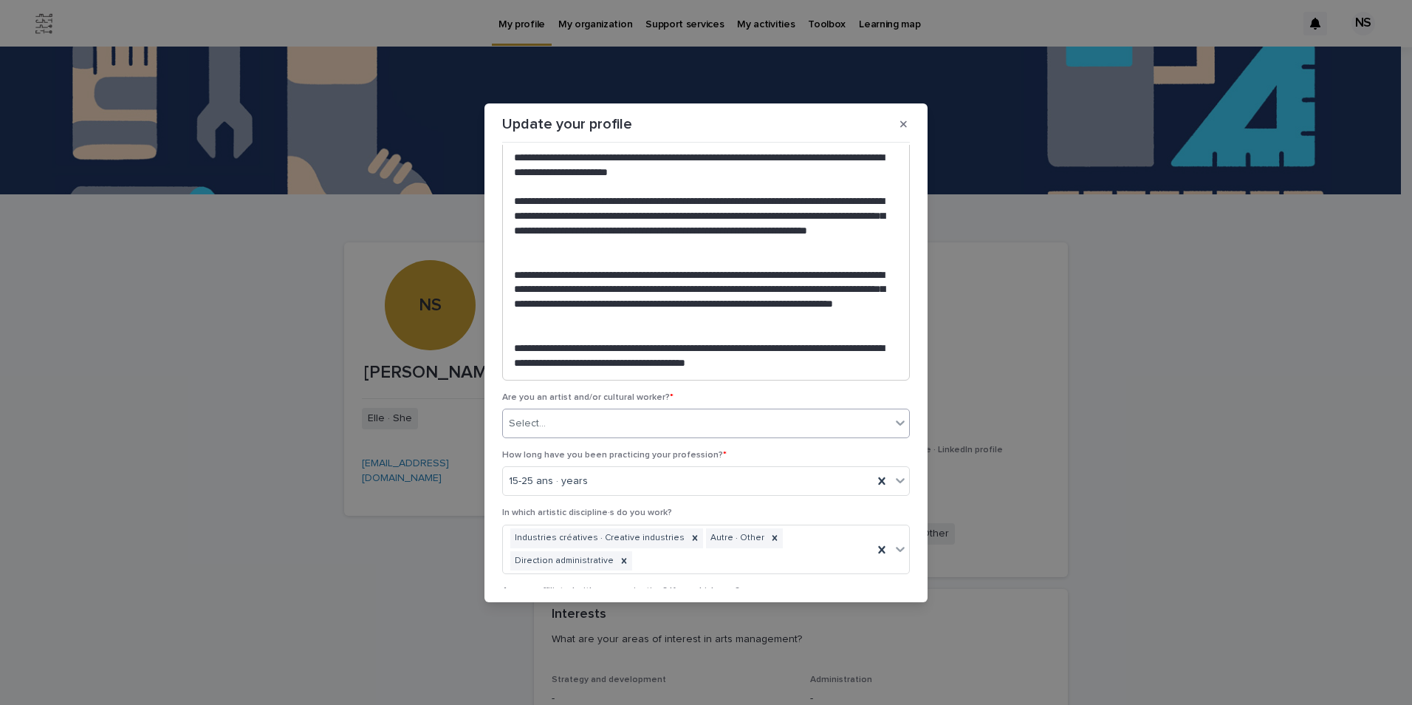
click at [713, 428] on div "Select..." at bounding box center [697, 423] width 388 height 24
click at [717, 469] on div "Travailleur·euse culturel·le · Cultural worker" at bounding box center [702, 478] width 399 height 26
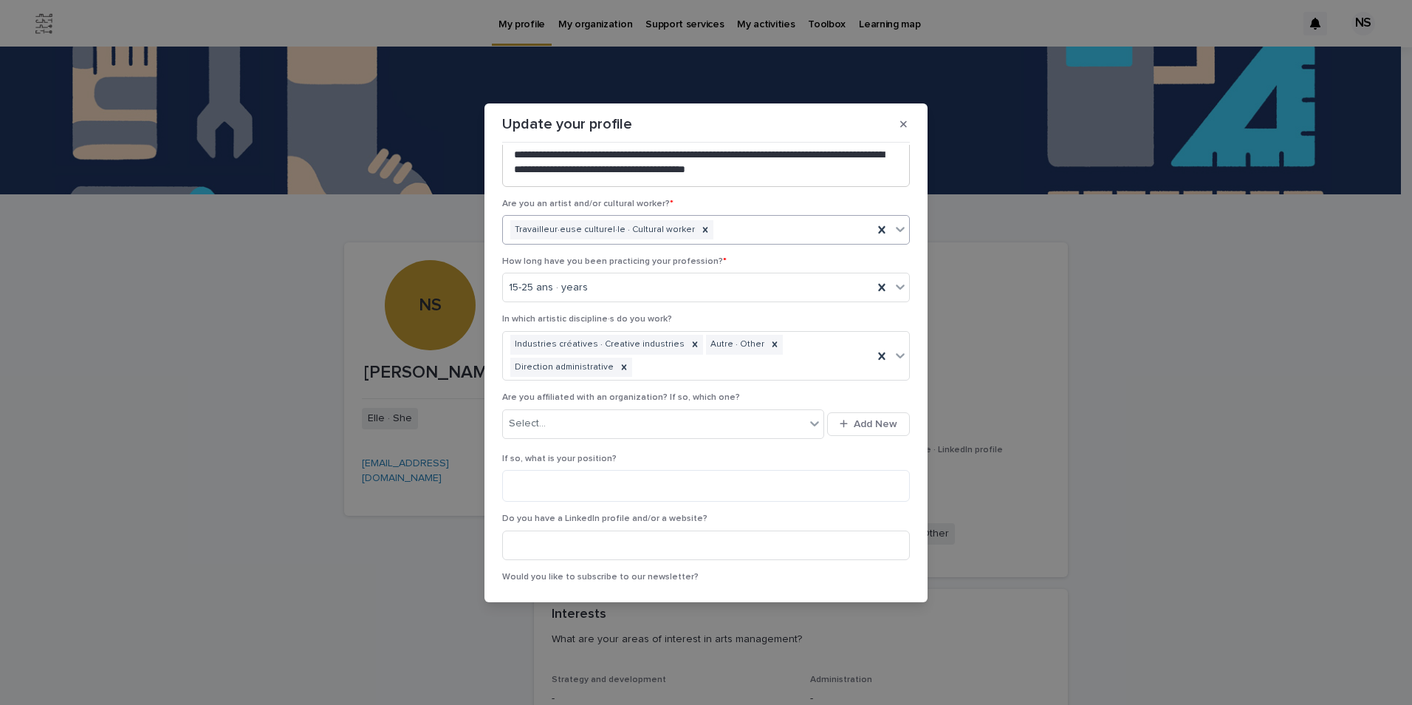
scroll to position [878, 0]
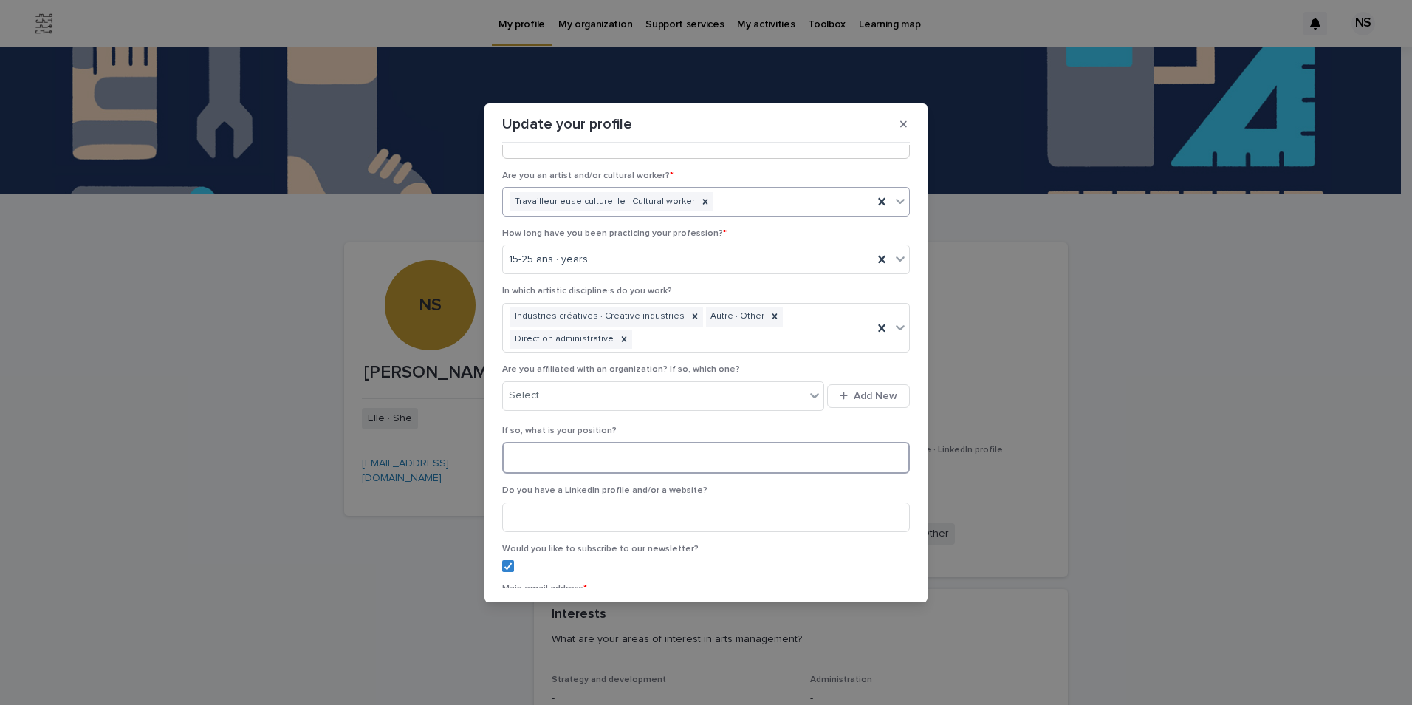
click at [640, 456] on textarea at bounding box center [706, 458] width 408 height 32
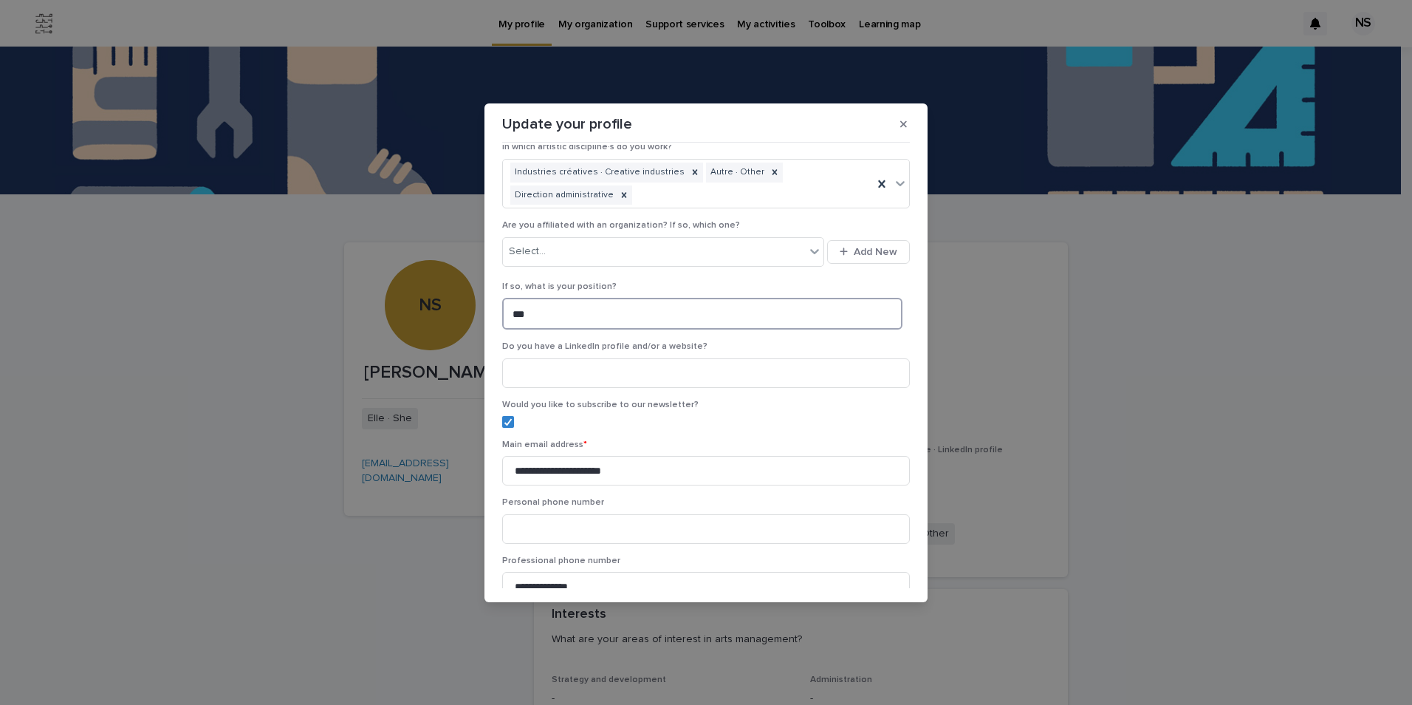
scroll to position [1026, 0]
type textarea "***"
click at [563, 373] on input at bounding box center [706, 370] width 408 height 30
type input "*"
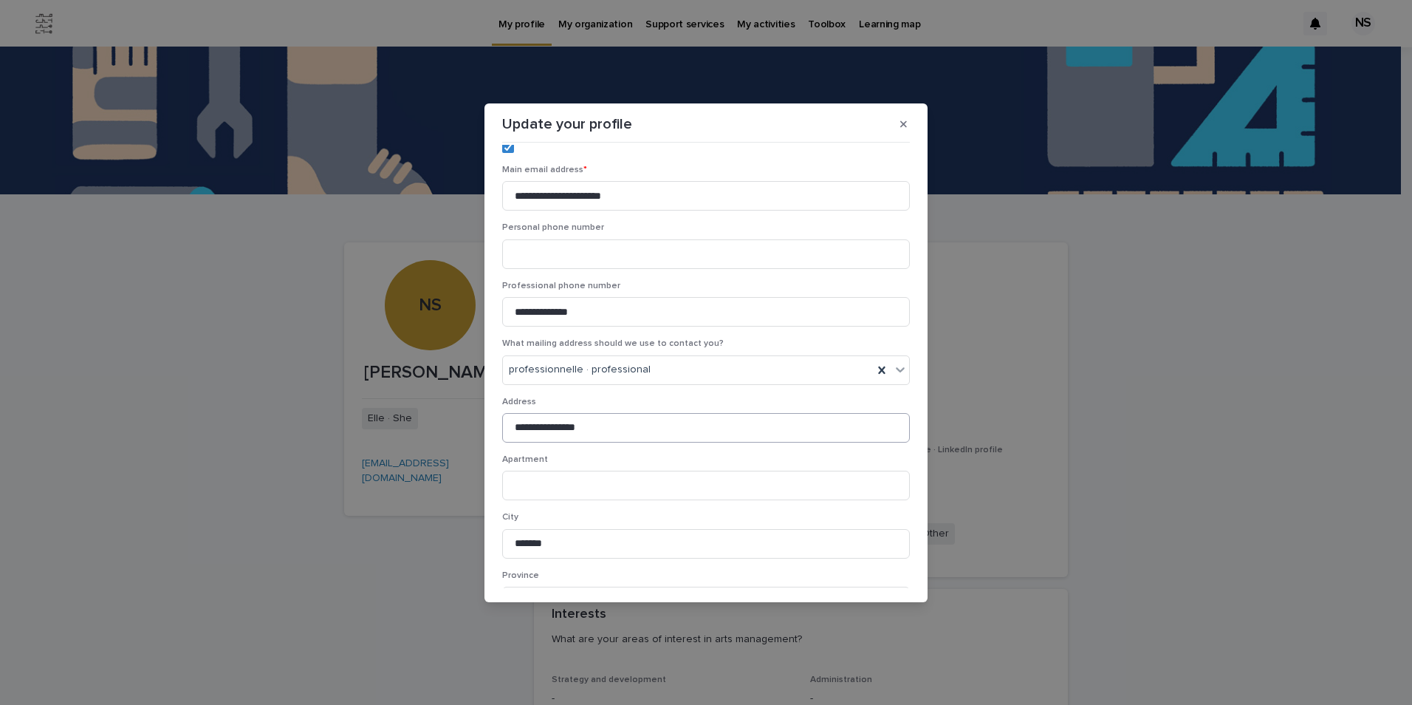
scroll to position [1321, 0]
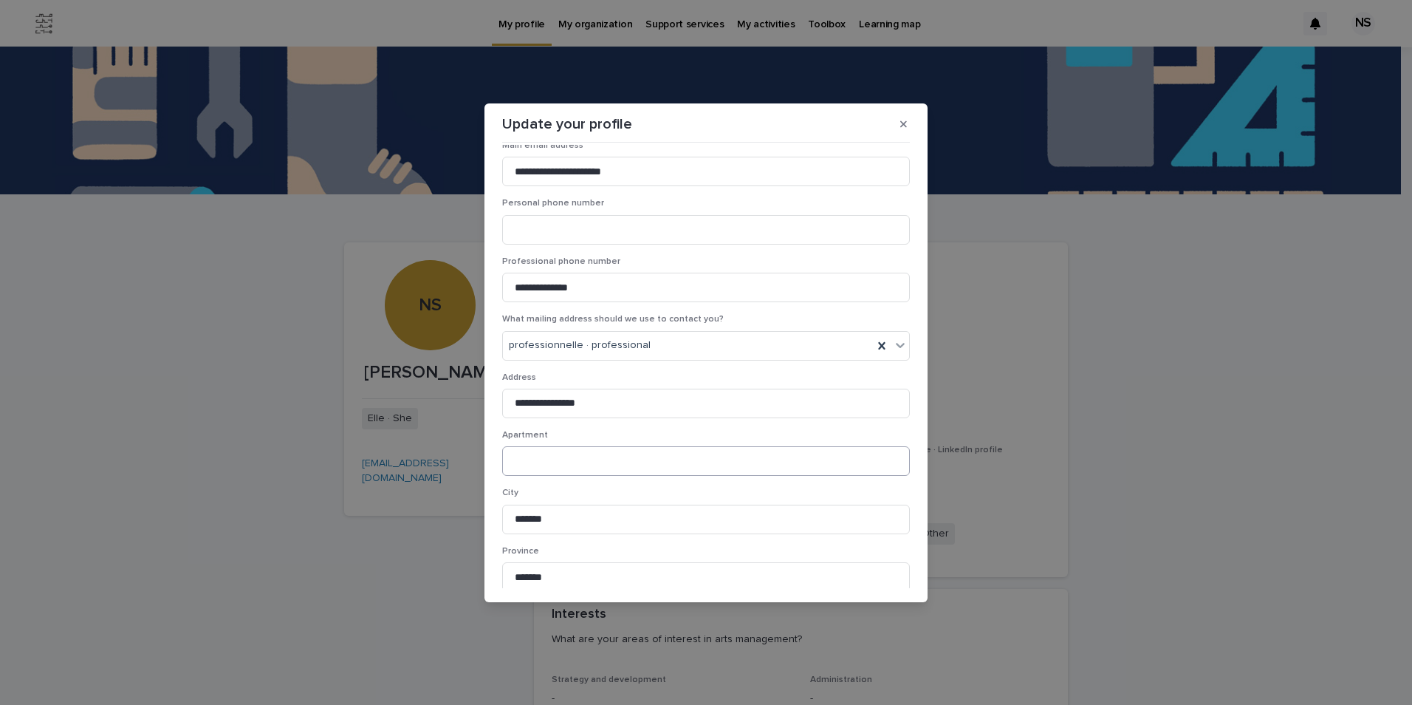
type input "**********"
click at [575, 470] on input at bounding box center [706, 461] width 408 height 30
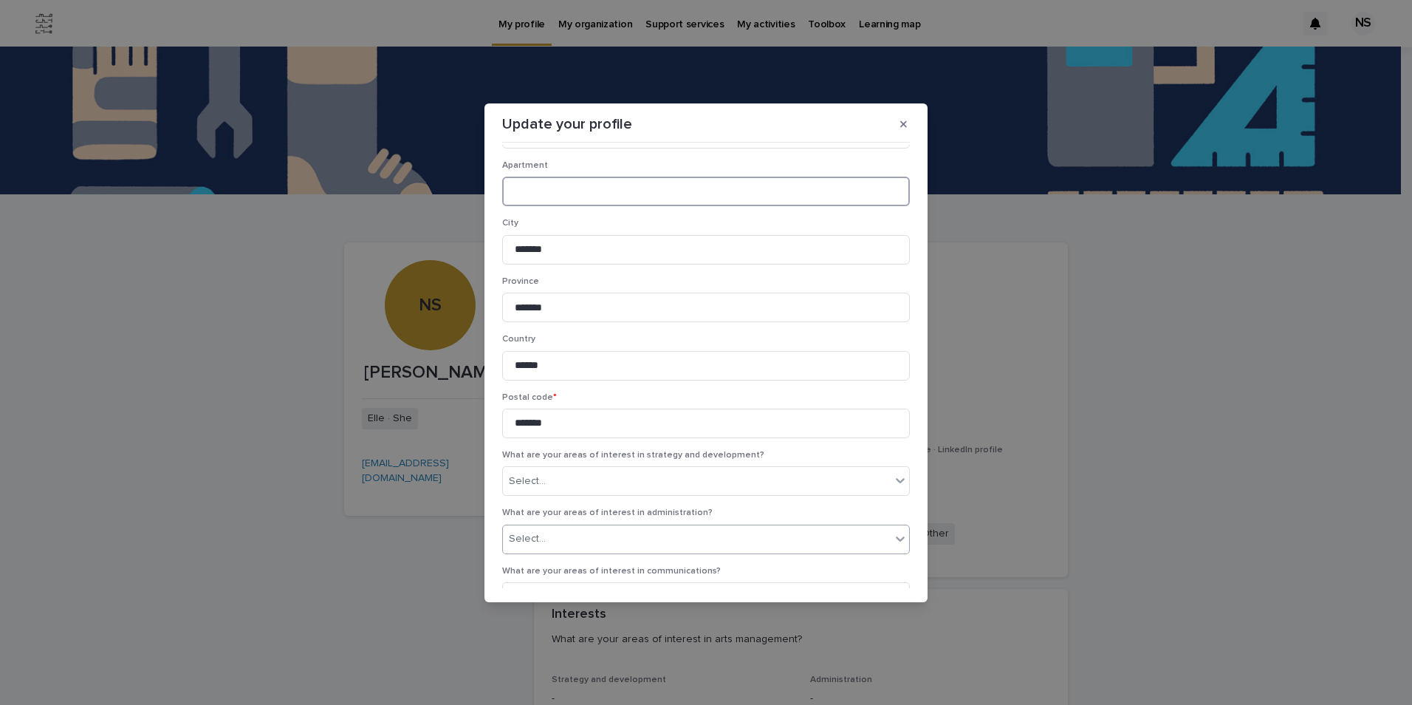
scroll to position [1617, 0]
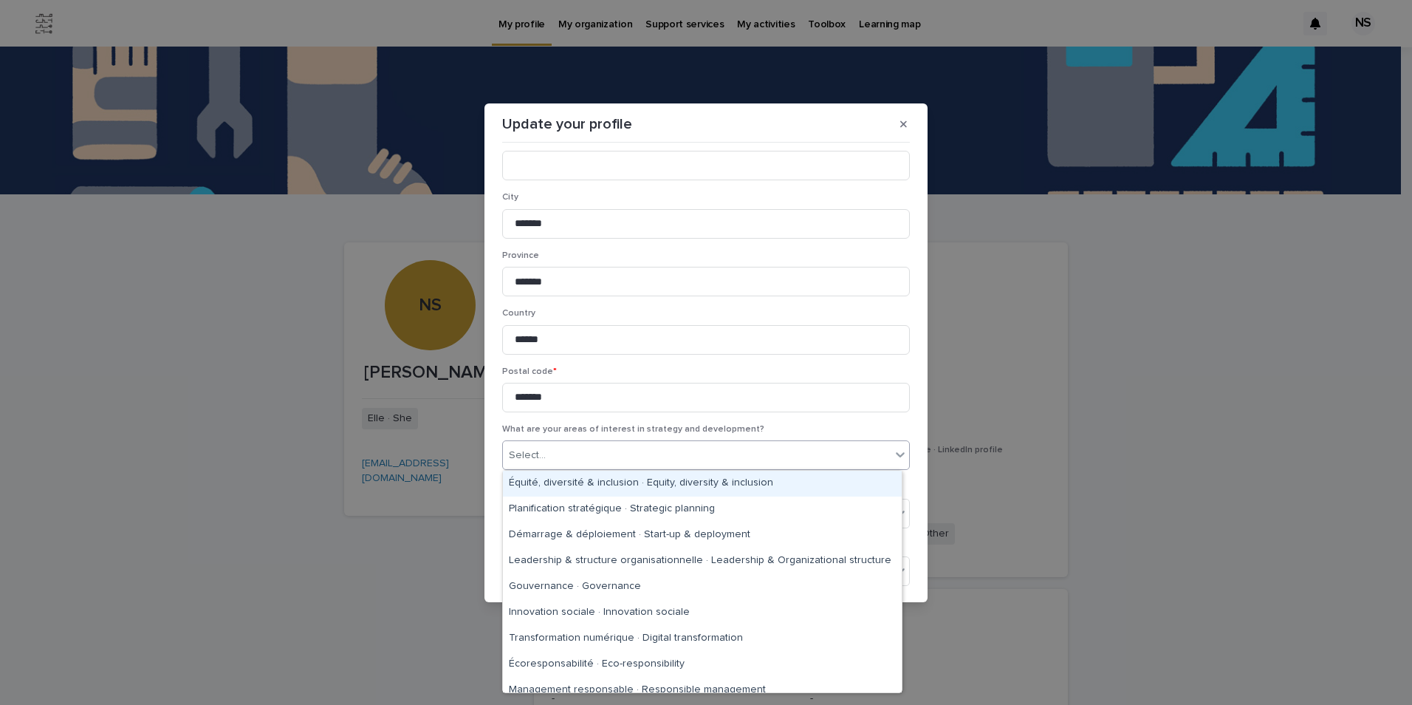
click at [578, 459] on div "Select..." at bounding box center [697, 455] width 388 height 24
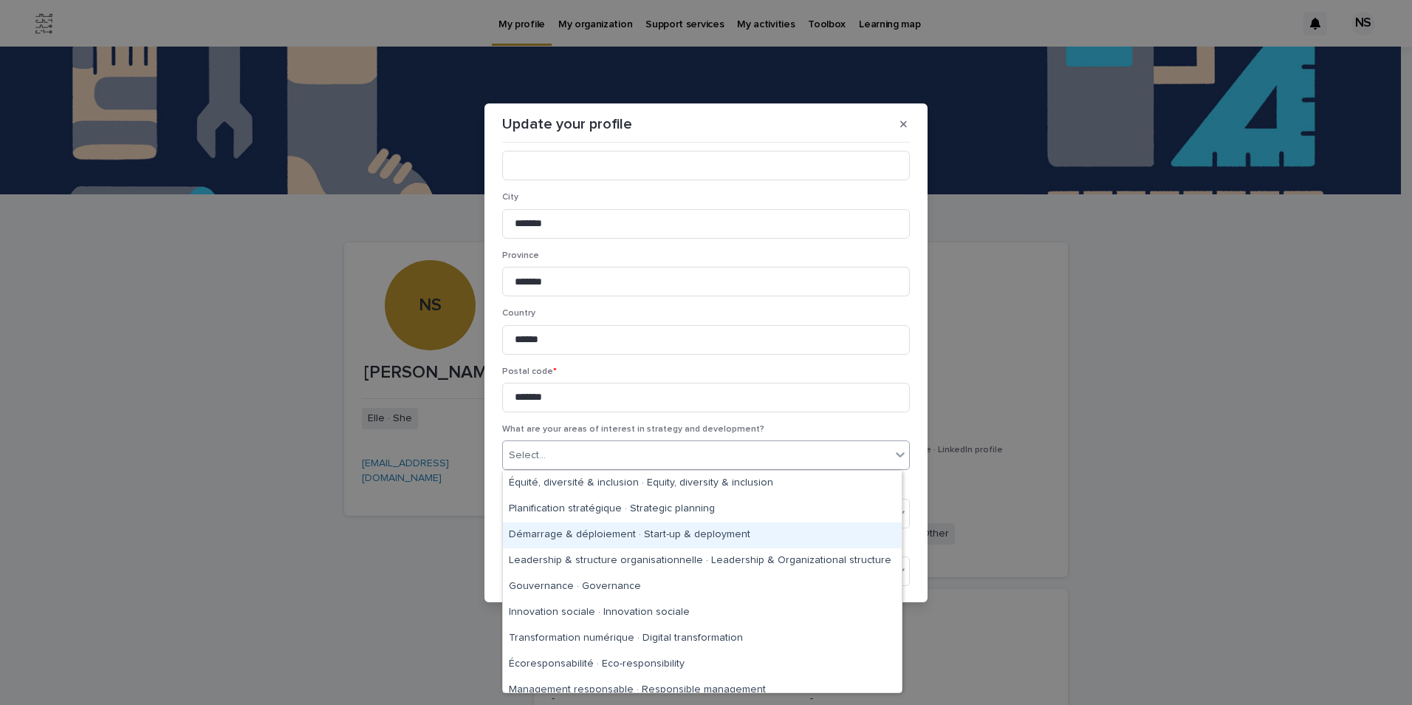
click at [618, 538] on div "Démarrage & déploiement · Start-up & deployment" at bounding box center [702, 535] width 399 height 26
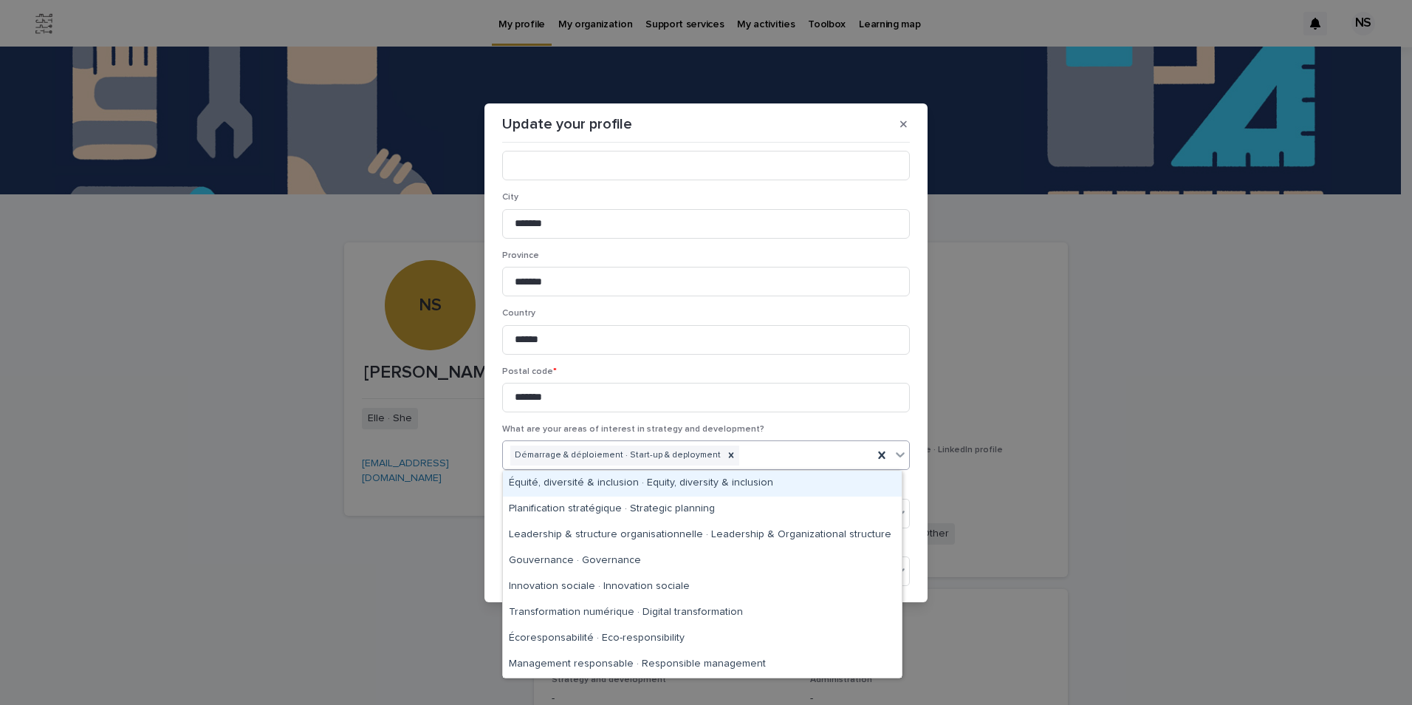
click at [752, 454] on div "Démarrage & déploiement · Start-up & deployment" at bounding box center [688, 455] width 370 height 26
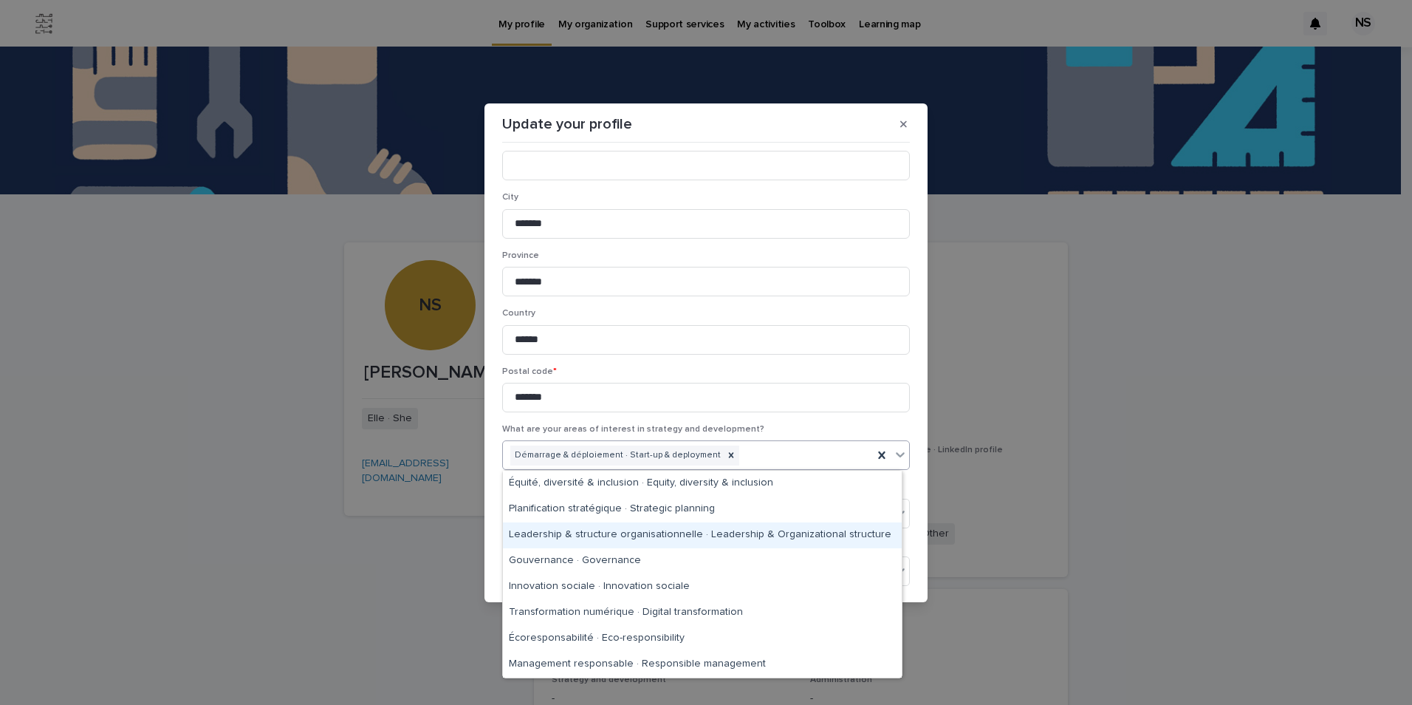
click at [716, 538] on div "Leadership & structure organisationnelle · Leadership & Organizational structure" at bounding box center [702, 535] width 399 height 26
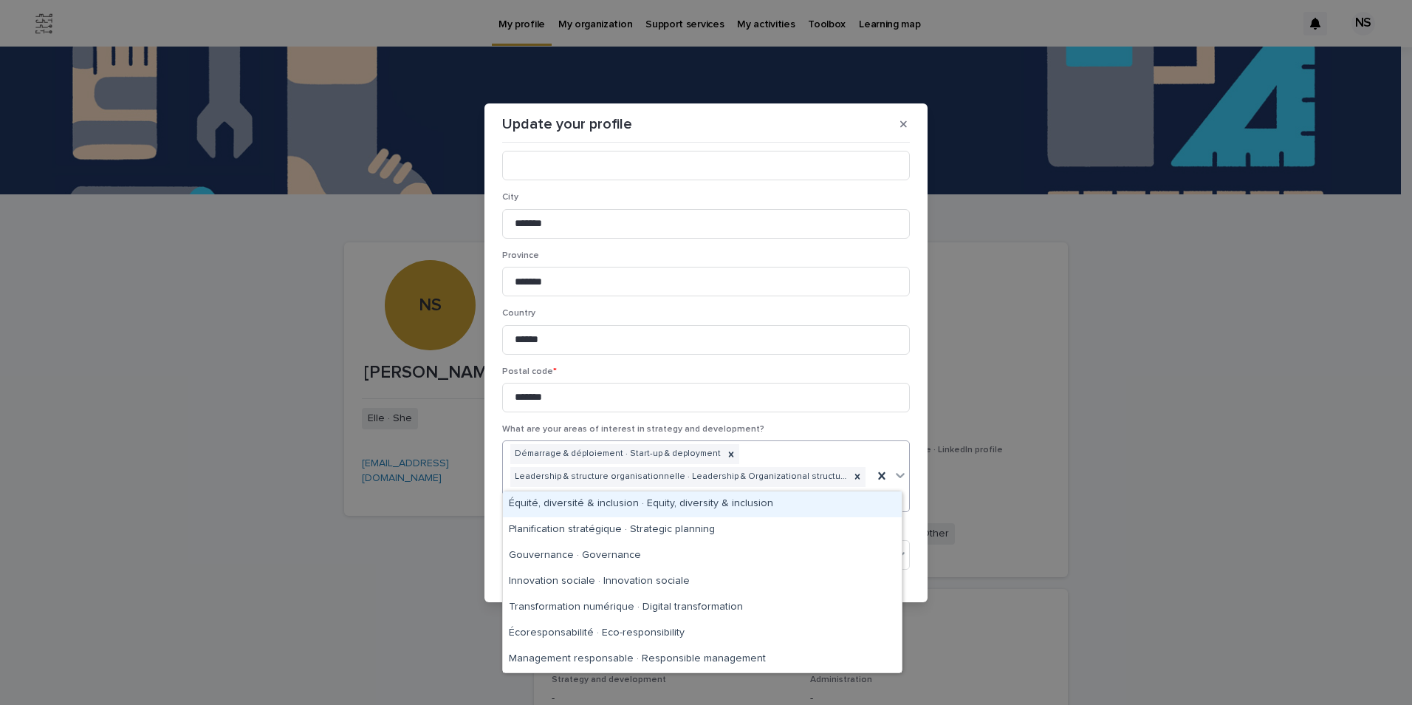
click at [851, 471] on div "Démarrage & déploiement · Start-up & deployment Leadership & structure organisa…" at bounding box center [688, 475] width 370 height 69
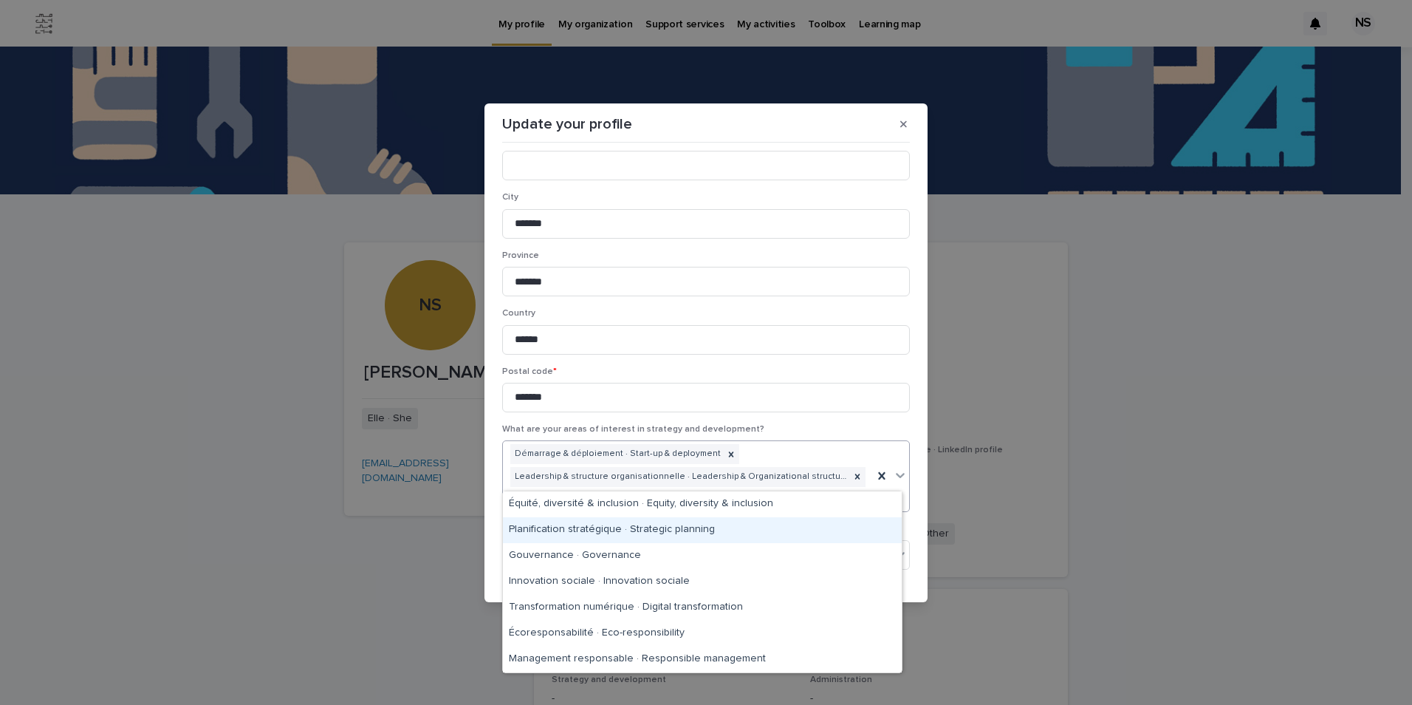
click at [793, 538] on div "Planification stratégique · Strategic planning" at bounding box center [702, 530] width 399 height 26
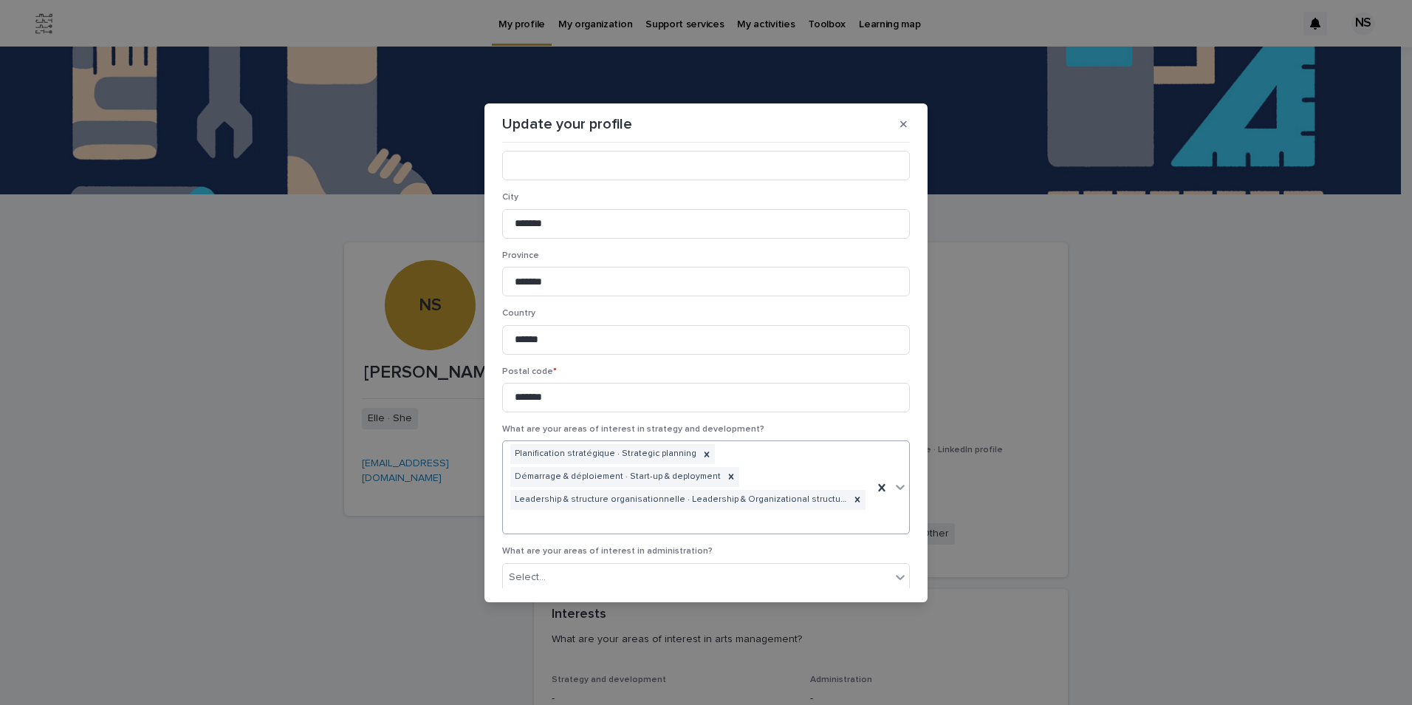
scroll to position [1765, 0]
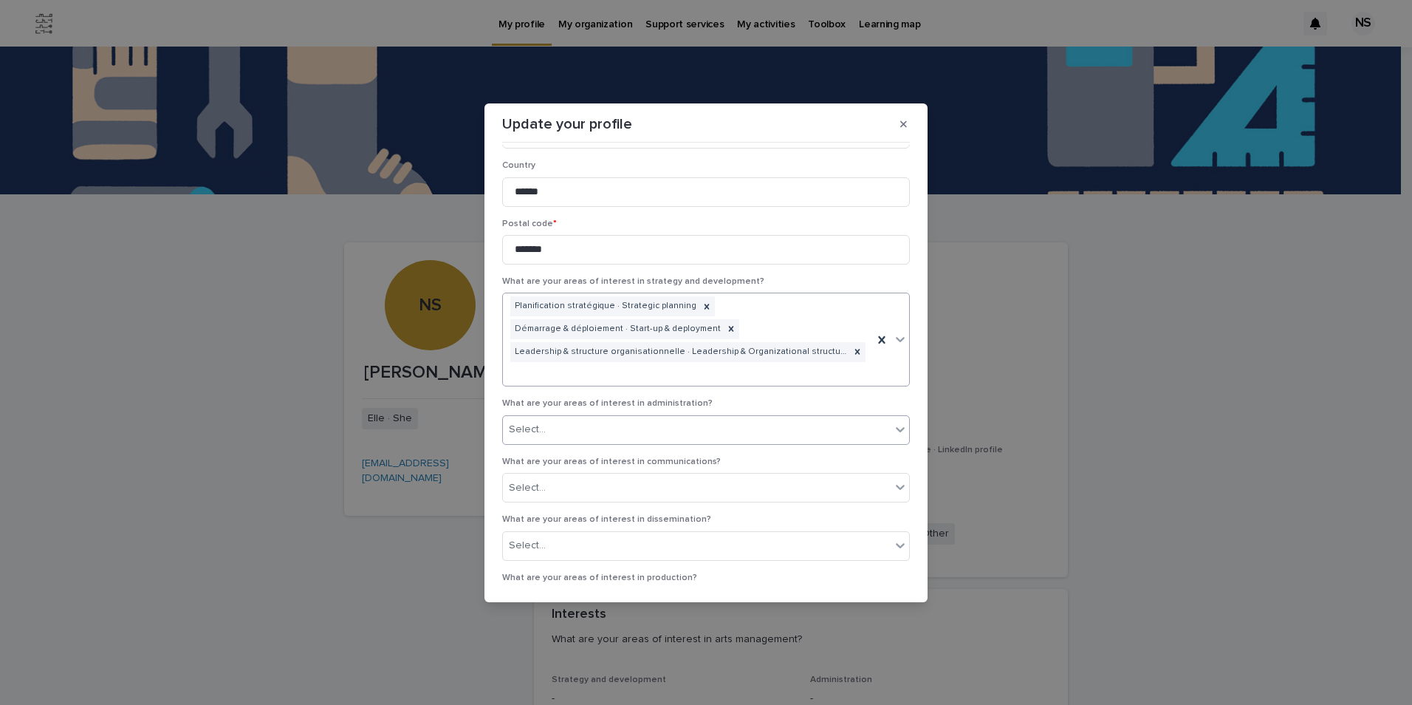
click at [610, 417] on div "Select..." at bounding box center [697, 429] width 388 height 24
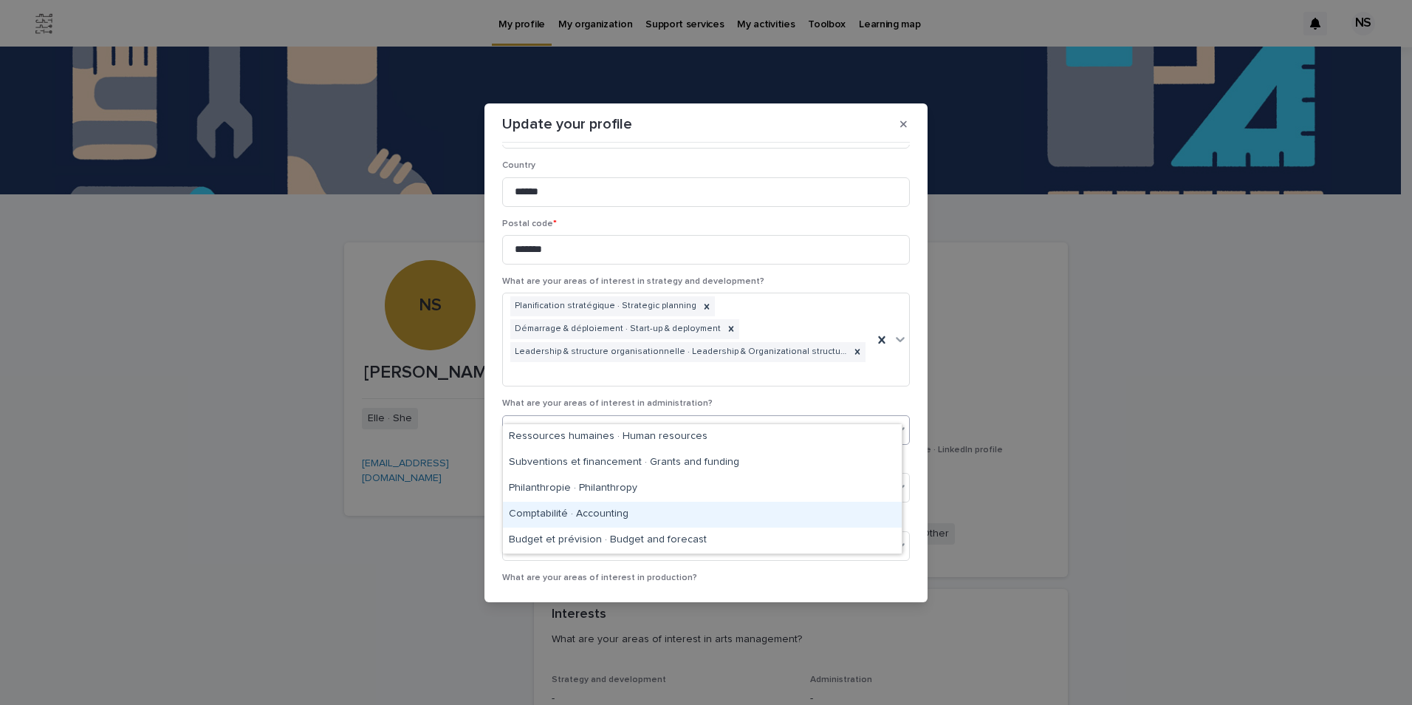
click at [656, 512] on div "Comptabilité · Accounting" at bounding box center [702, 515] width 399 height 26
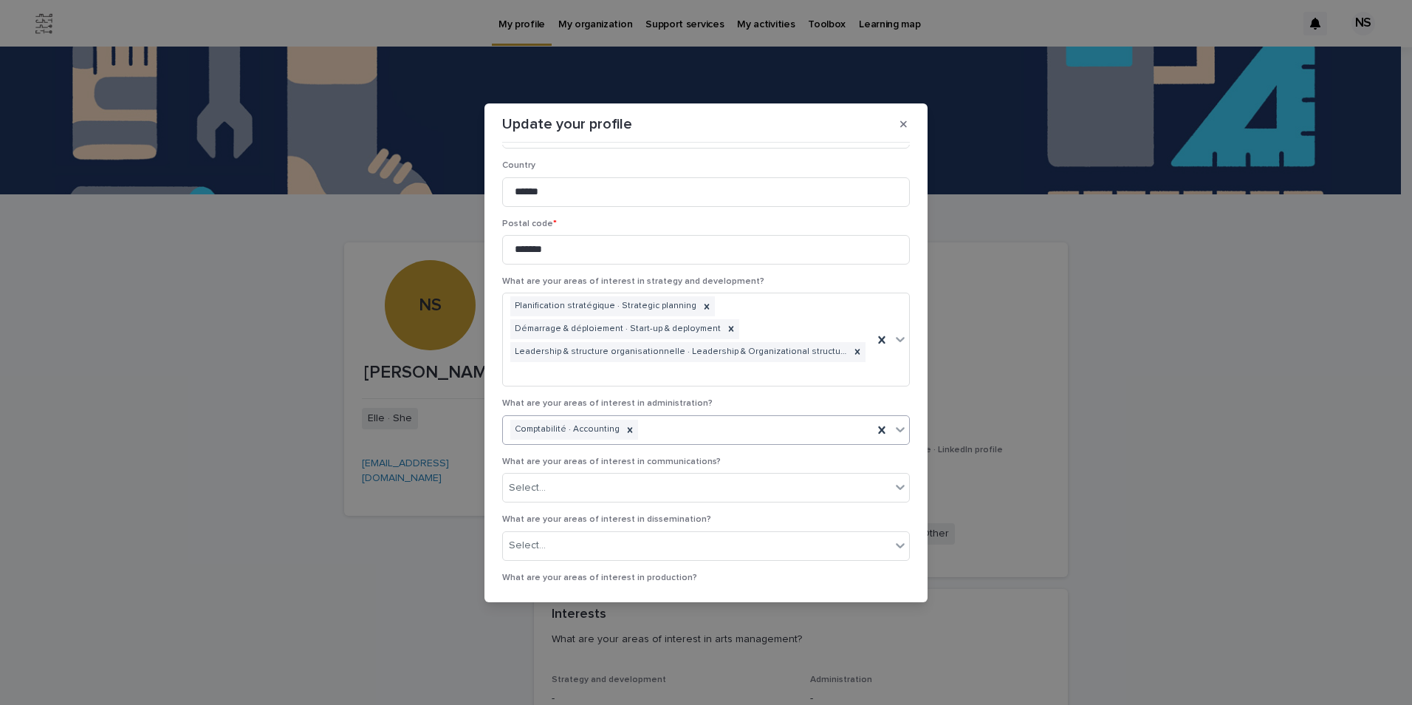
click at [678, 417] on div "Comptabilité · Accounting" at bounding box center [688, 430] width 370 height 26
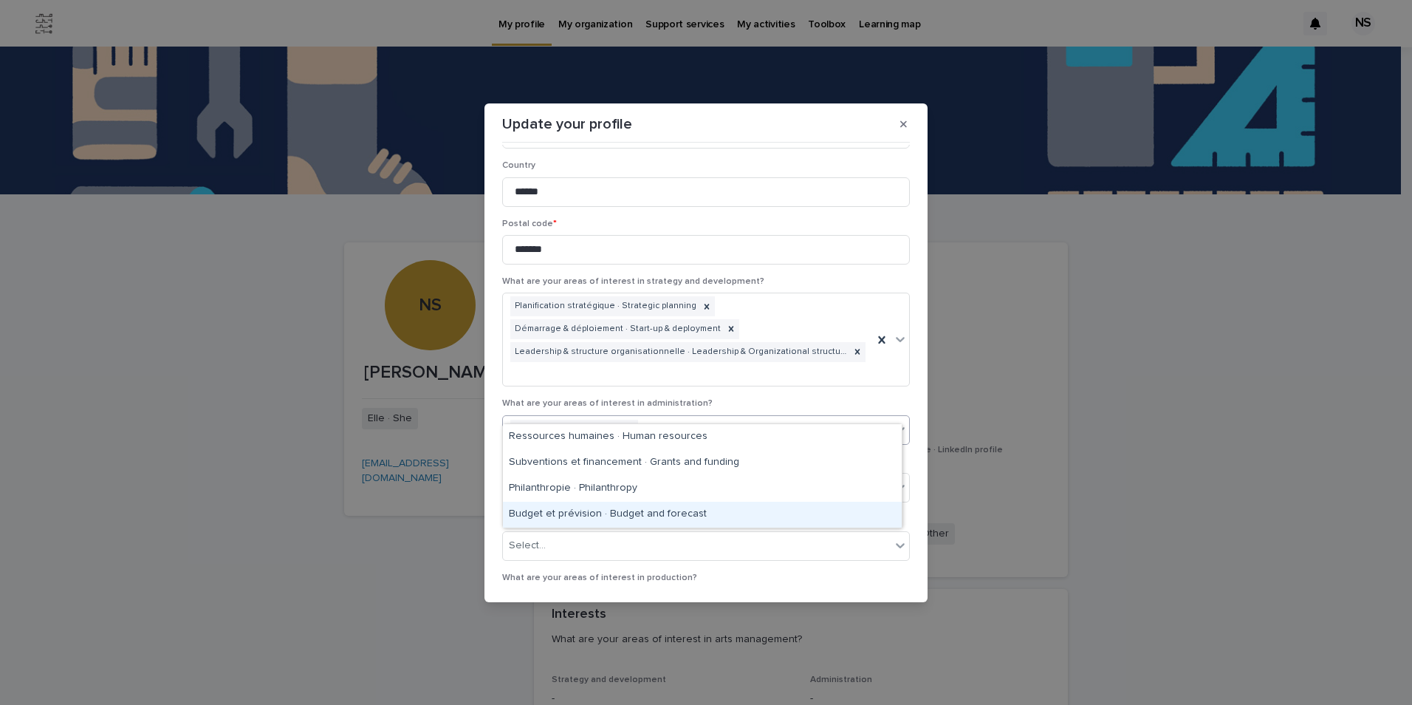
click at [686, 504] on div "Budget et prévision · Budget and forecast" at bounding box center [702, 515] width 399 height 26
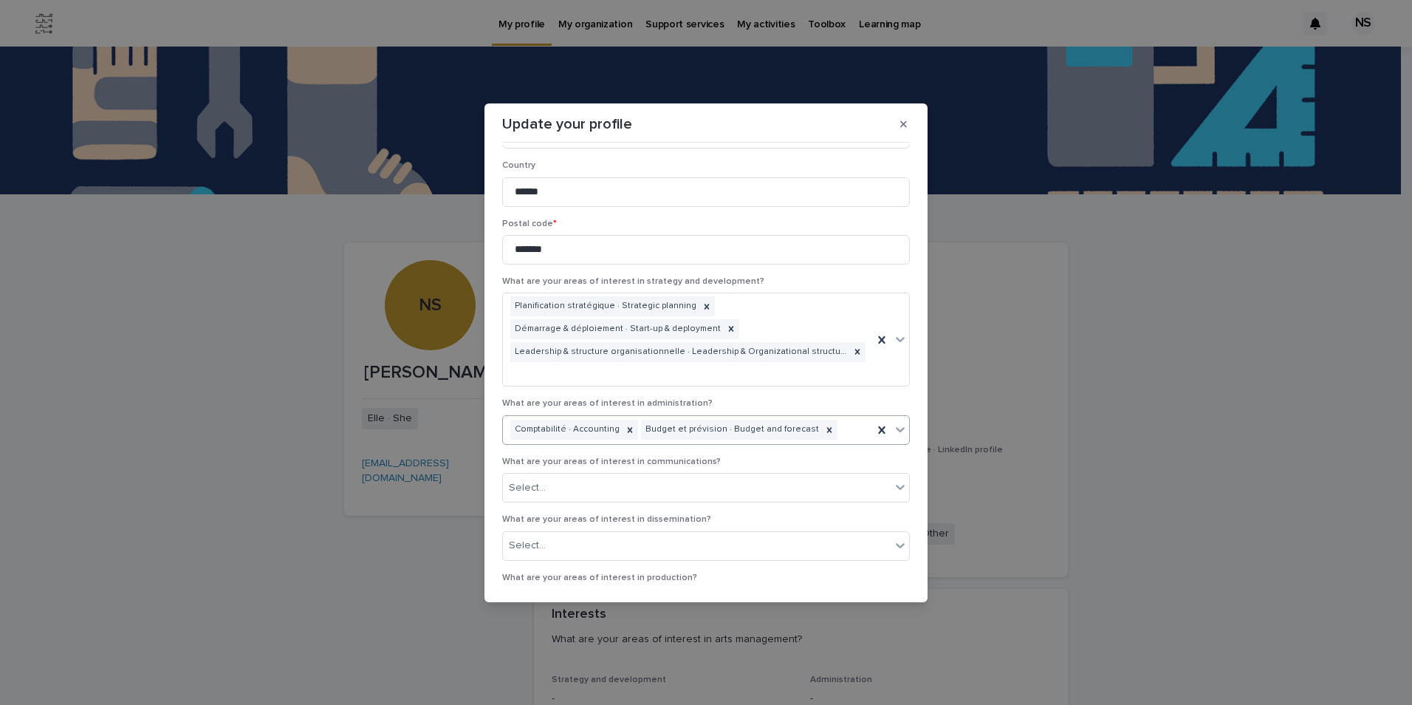
click at [828, 417] on div "Comptabilité · Accounting Budget et prévision · Budget and forecast" at bounding box center [688, 430] width 370 height 26
click at [776, 462] on div "Subventions et financement · Grants and funding" at bounding box center [702, 463] width 399 height 26
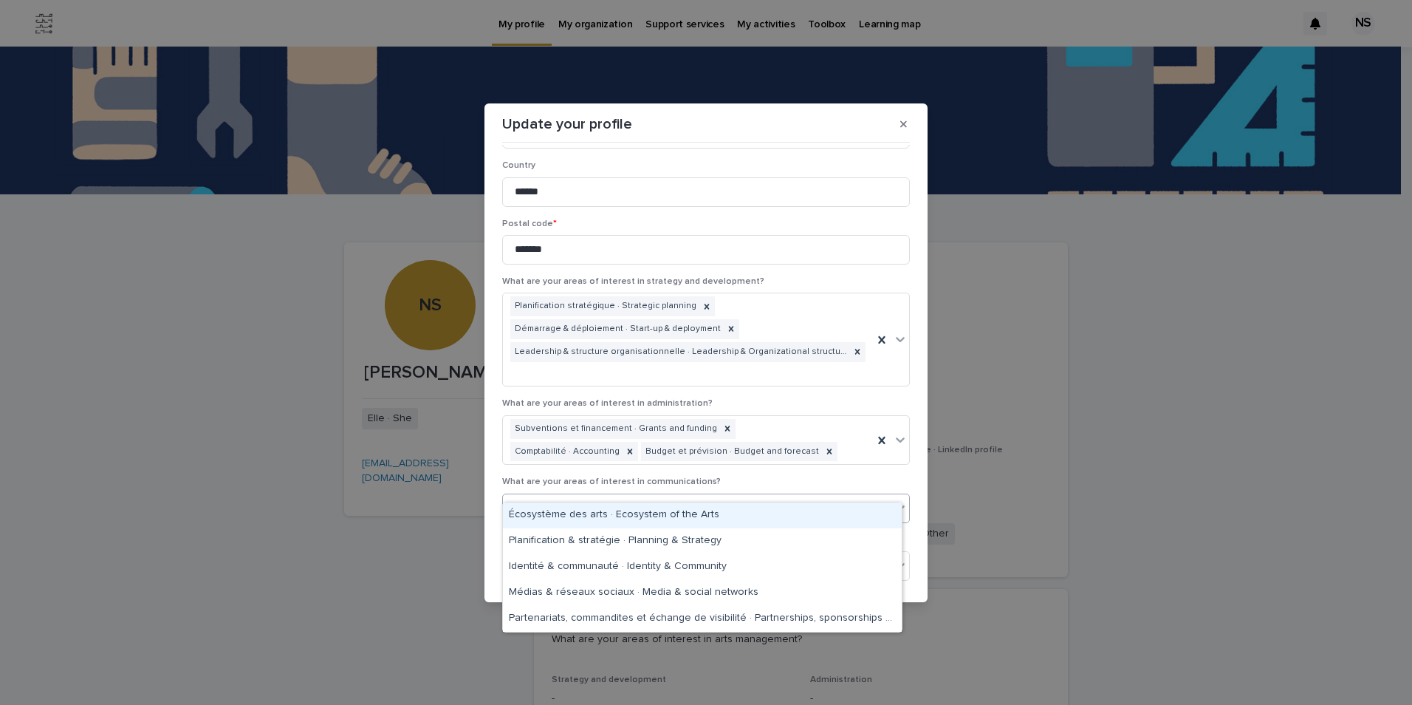
click at [550, 496] on div "Select..." at bounding box center [697, 508] width 388 height 24
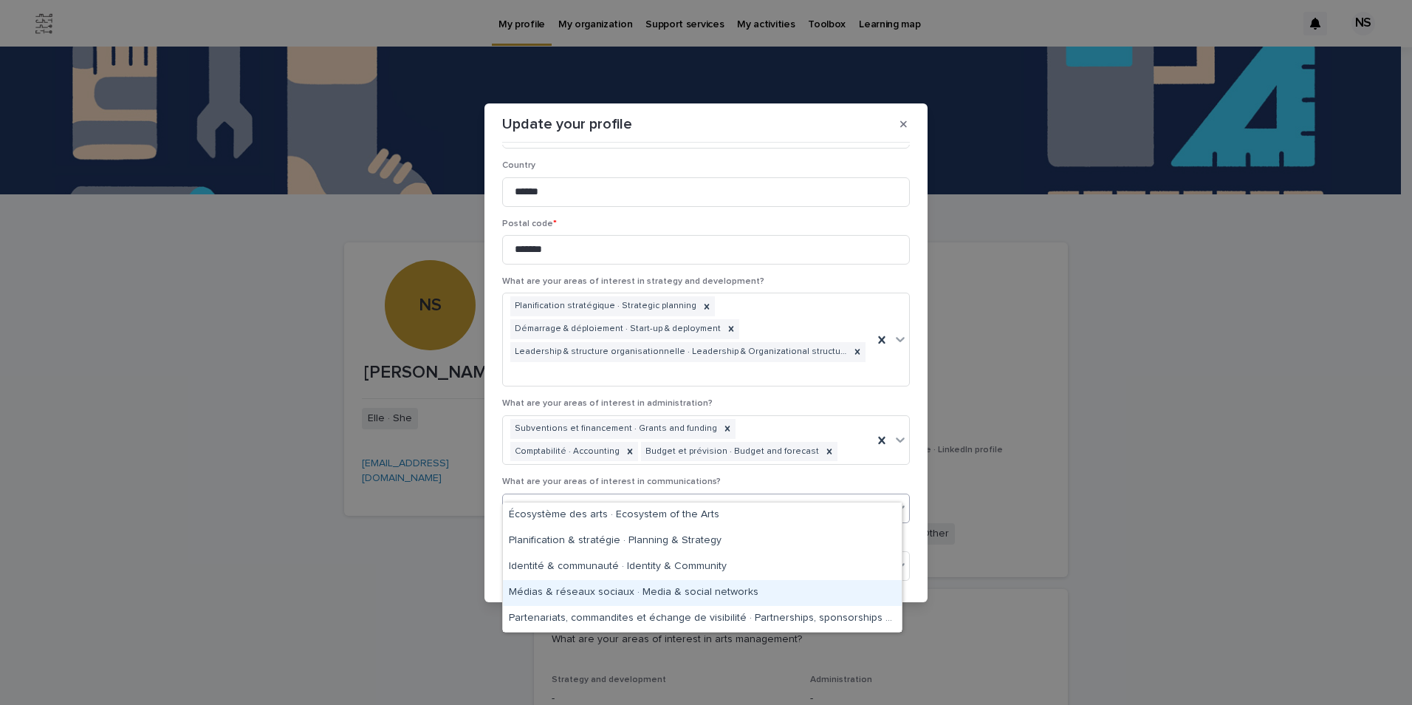
click at [745, 591] on div "Médias & réseaux sociaux · Media & social networks" at bounding box center [702, 593] width 399 height 26
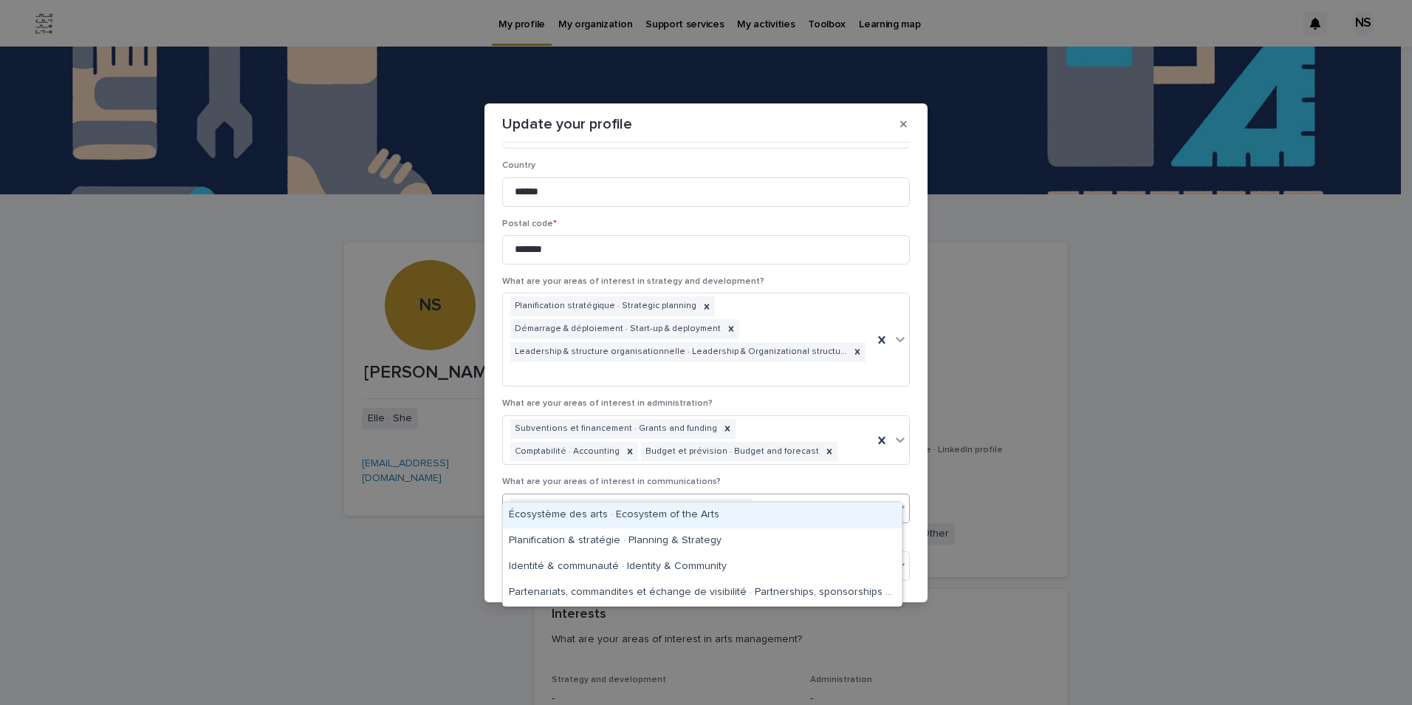
click at [758, 495] on div "Médias & réseaux sociaux · Media & social networks" at bounding box center [688, 508] width 370 height 26
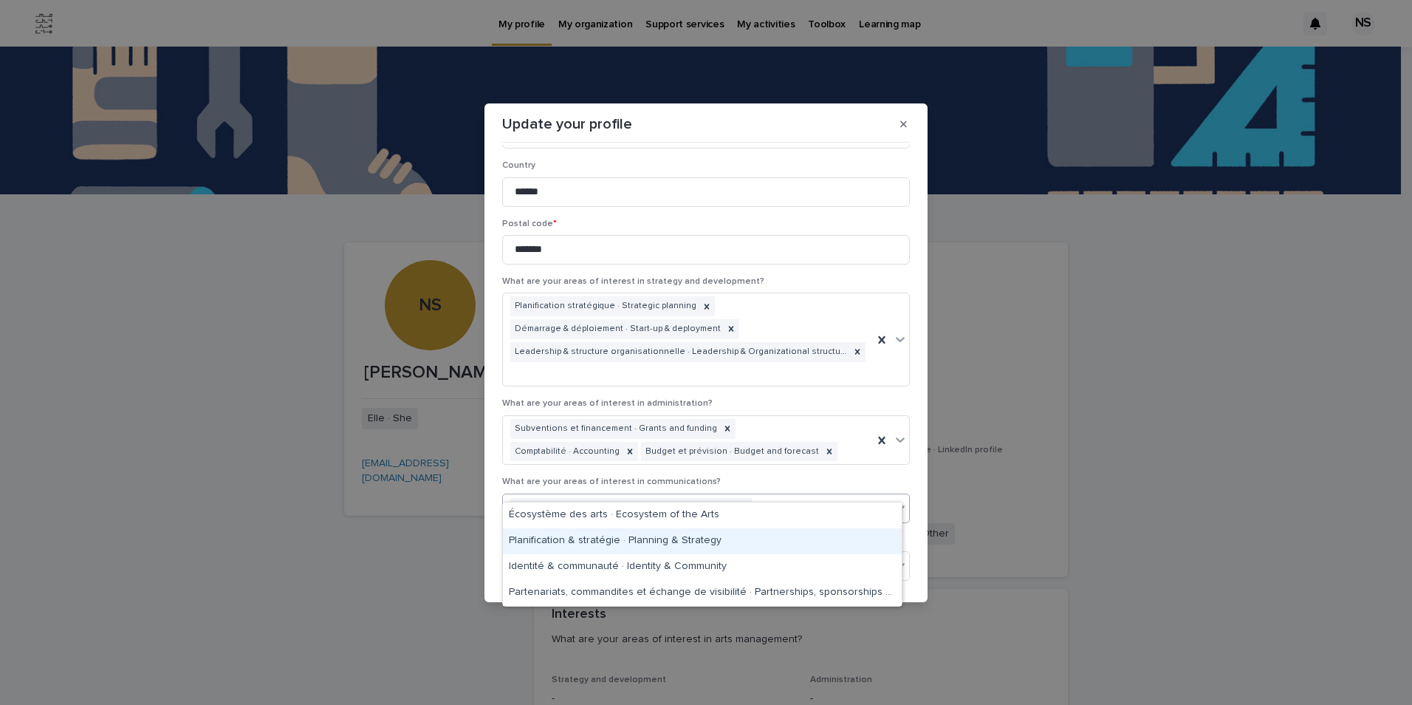
click at [750, 536] on div "Planification & stratégie · Planning & Strategy" at bounding box center [702, 541] width 399 height 26
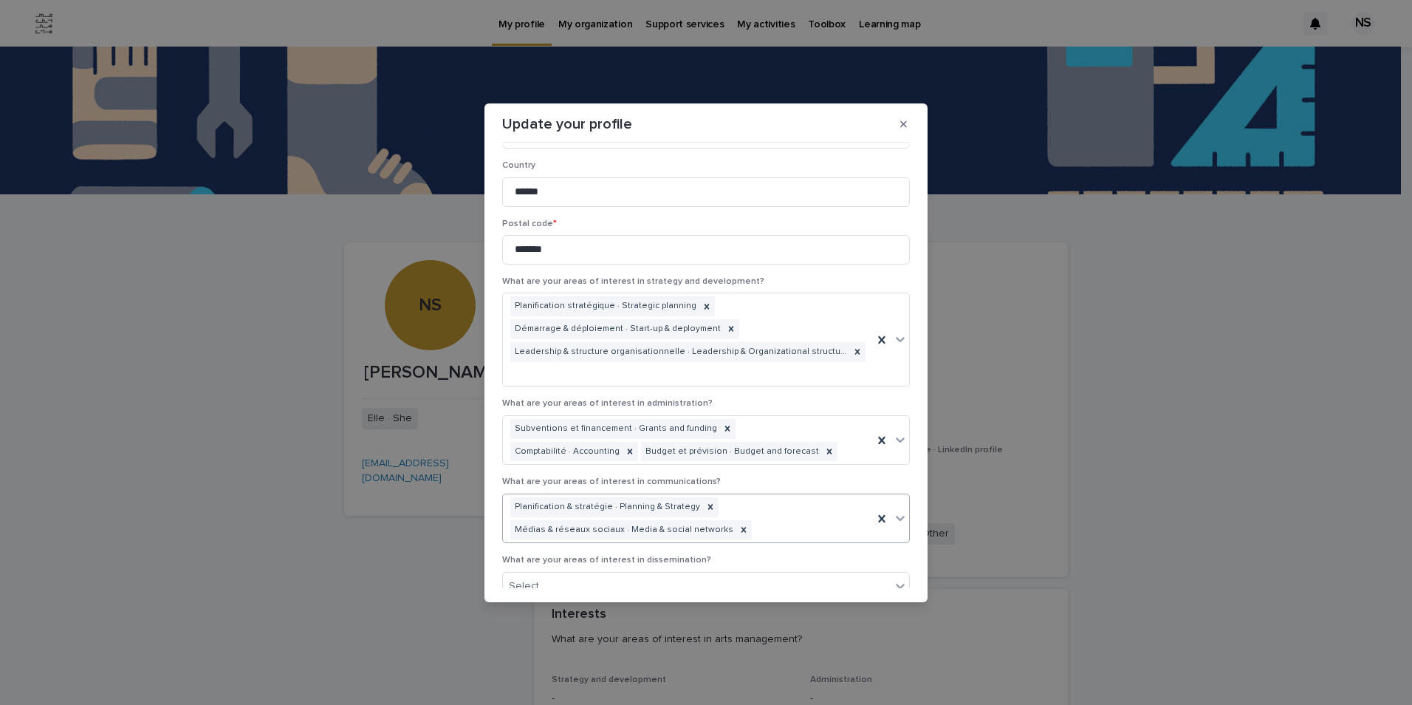
click at [760, 501] on div "Planification & stratégie · Planning & Strategy Médias & réseaux sociaux · Medi…" at bounding box center [688, 518] width 370 height 49
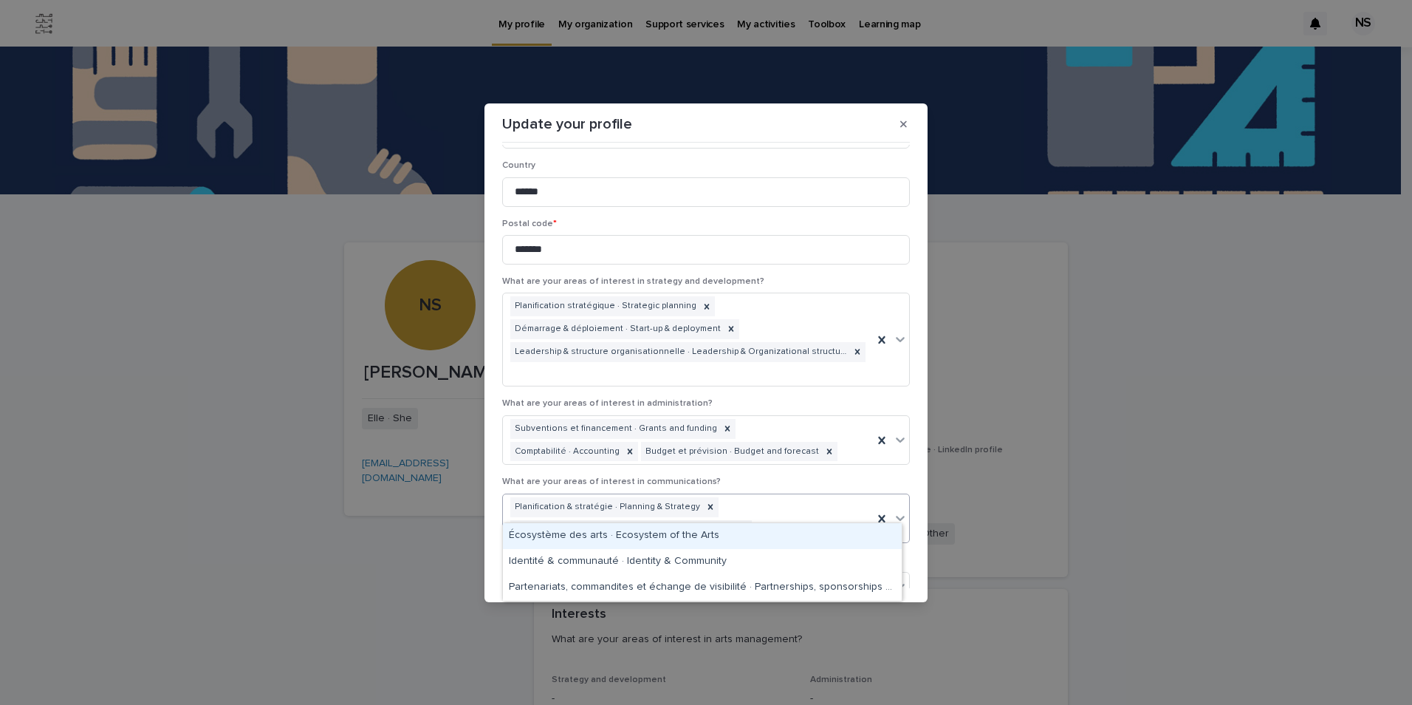
click at [738, 538] on div "Écosystème des arts · Ecosystem of the Arts" at bounding box center [702, 536] width 399 height 26
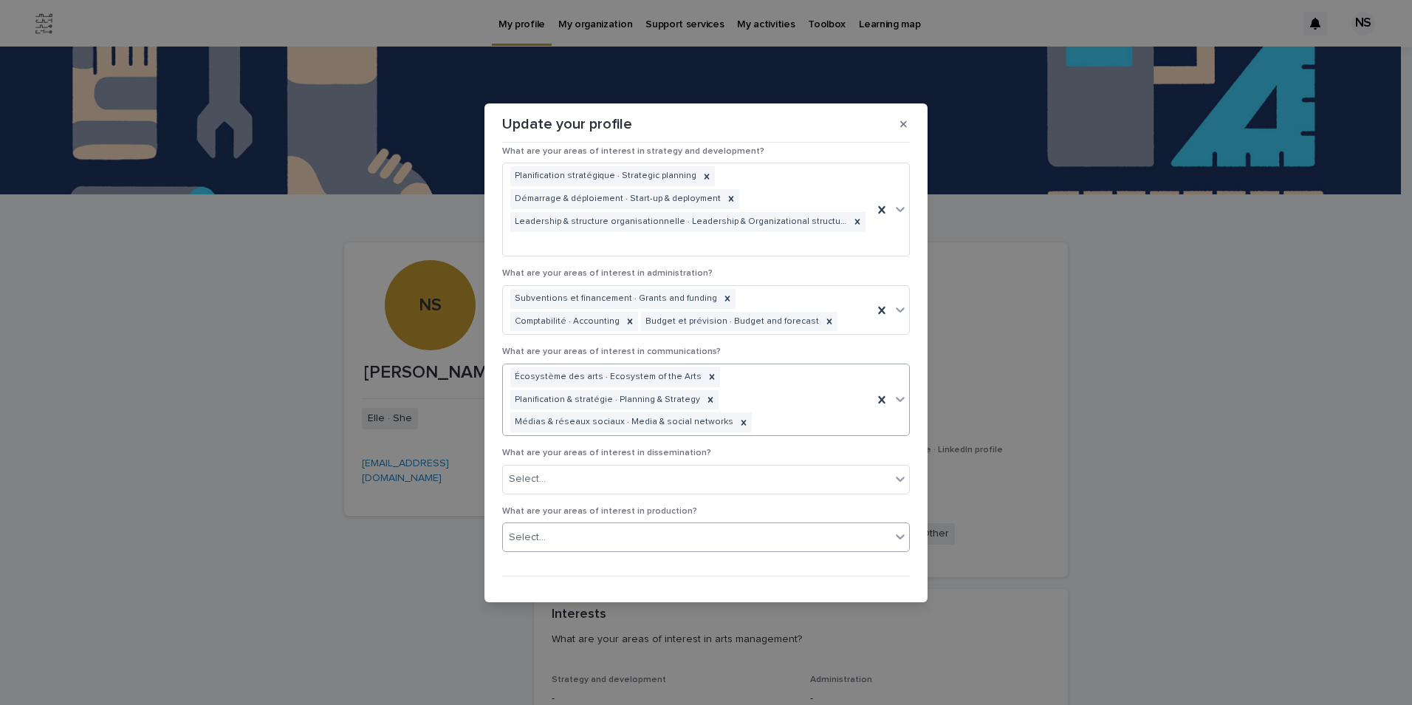
scroll to position [1897, 0]
click at [547, 471] on input "text" at bounding box center [547, 477] width 1 height 13
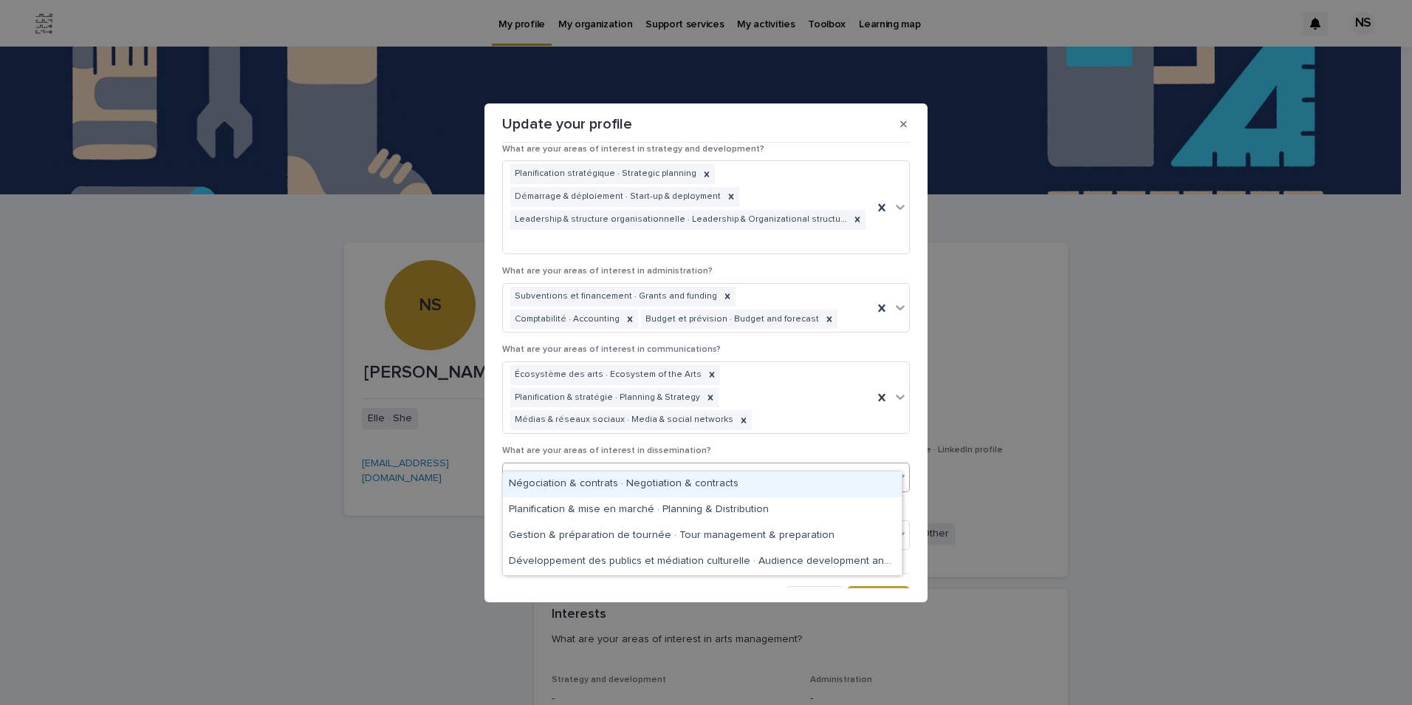
click at [787, 445] on p "What are your areas of interest in dissemination?" at bounding box center [706, 450] width 408 height 10
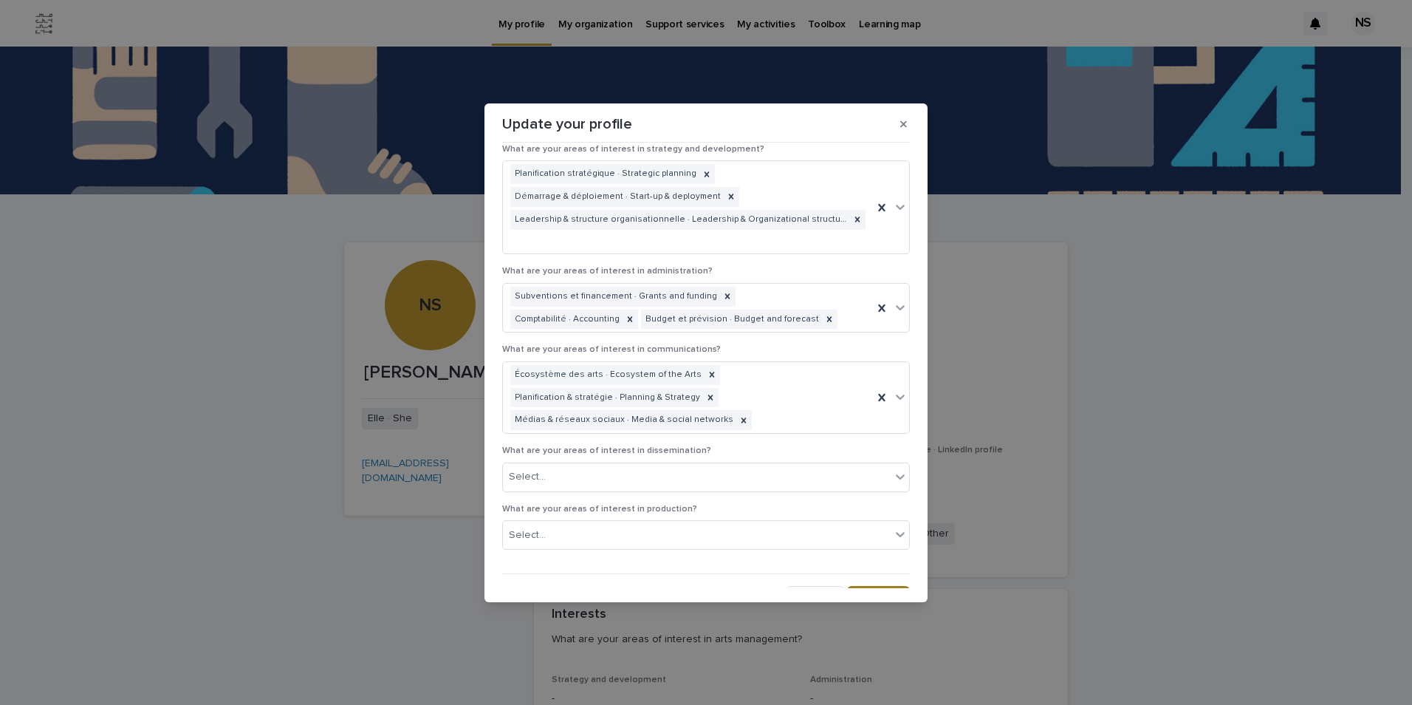
click at [874, 592] on span "Save" at bounding box center [886, 597] width 24 height 10
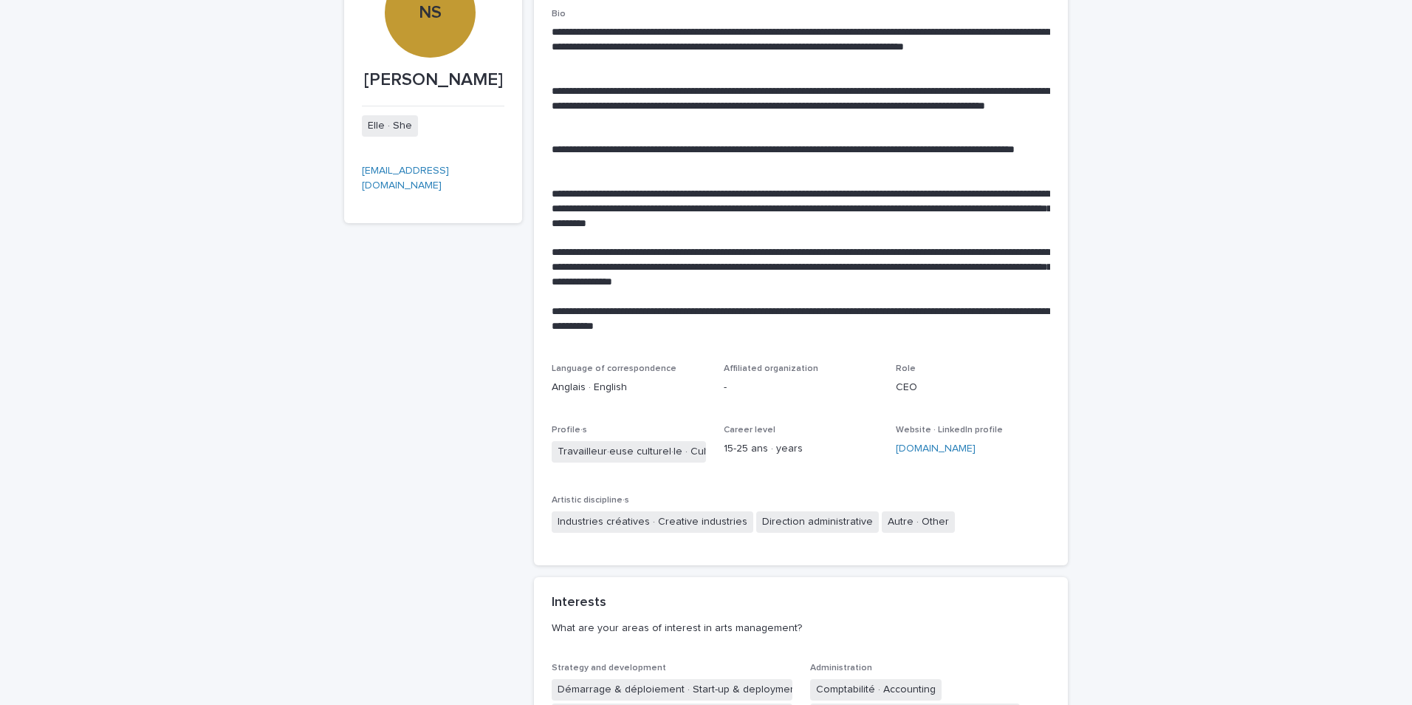
scroll to position [369, 0]
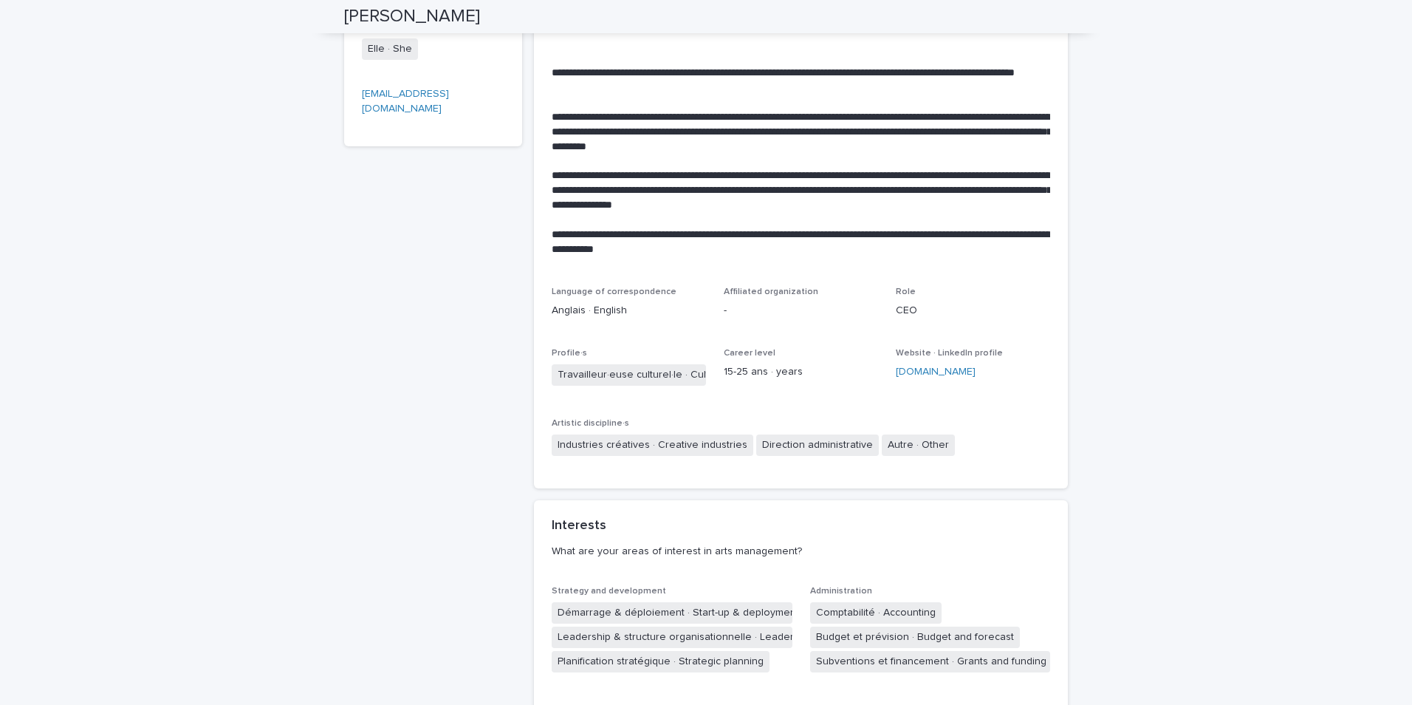
click at [745, 305] on p "-" at bounding box center [801, 311] width 154 height 16
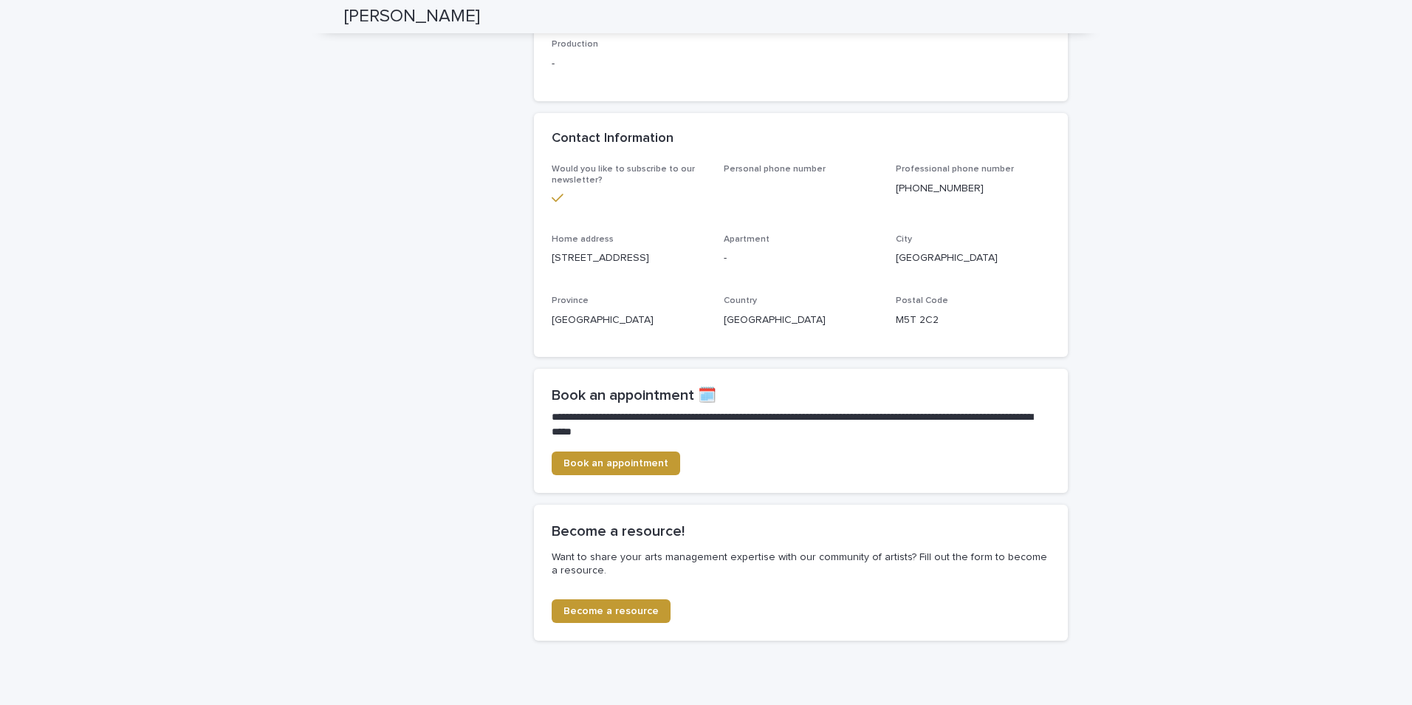
scroll to position [1189, 0]
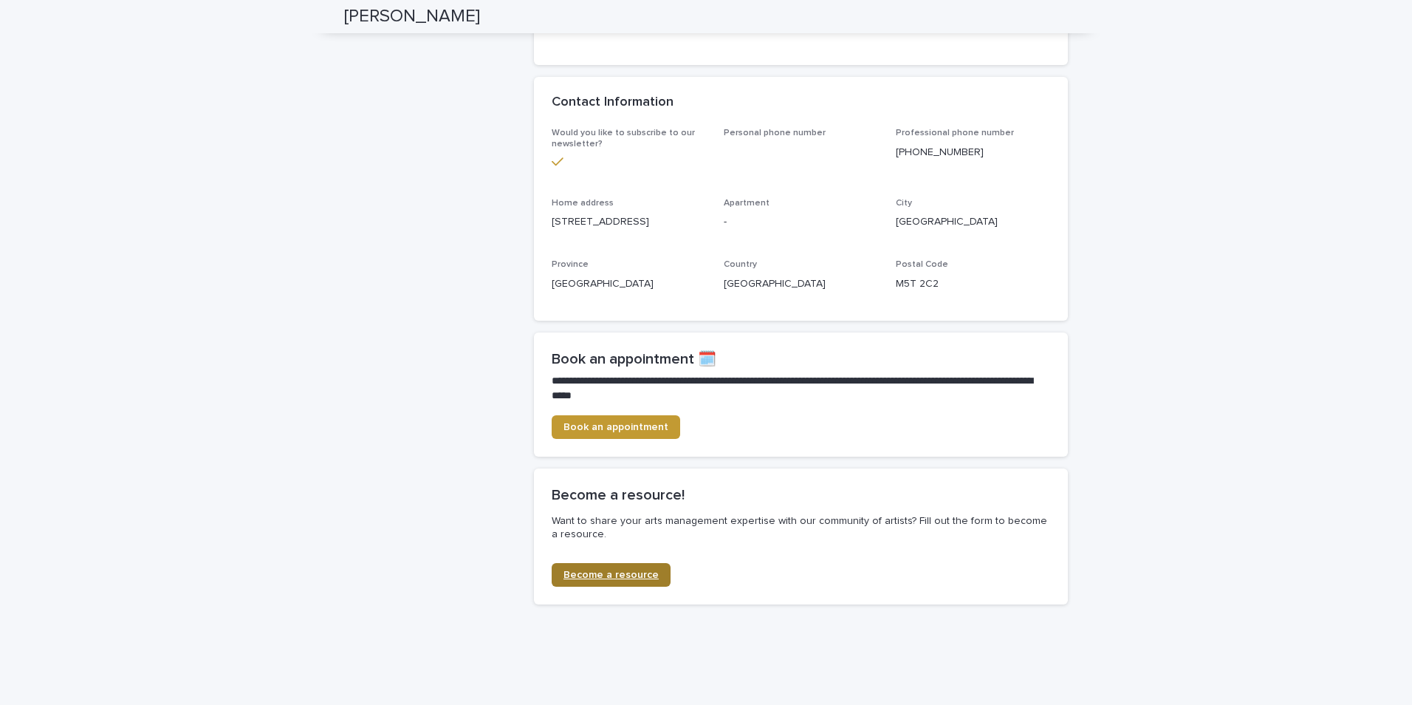
click at [612, 580] on span "Become a resource" at bounding box center [611, 575] width 95 height 10
